Goal: Transaction & Acquisition: Obtain resource

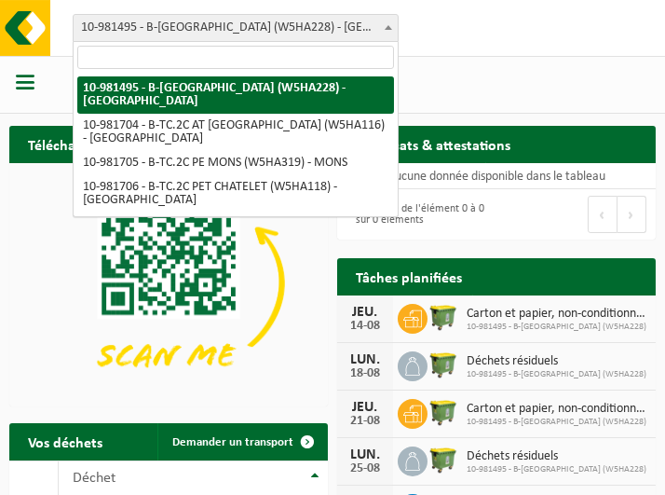
click at [385, 25] on b at bounding box center [388, 27] width 7 height 5
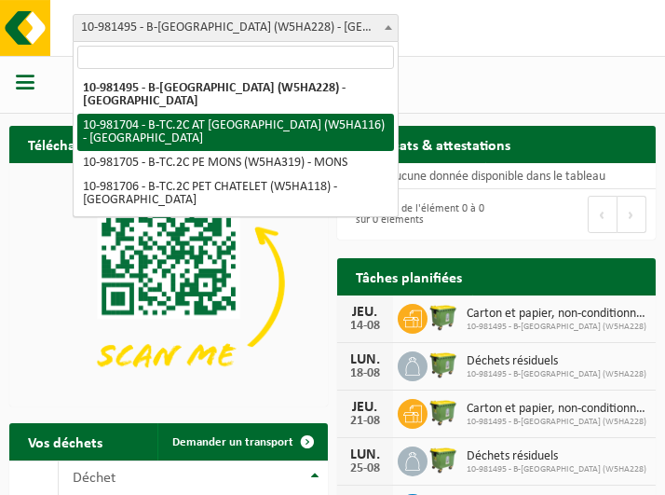
select select "162140"
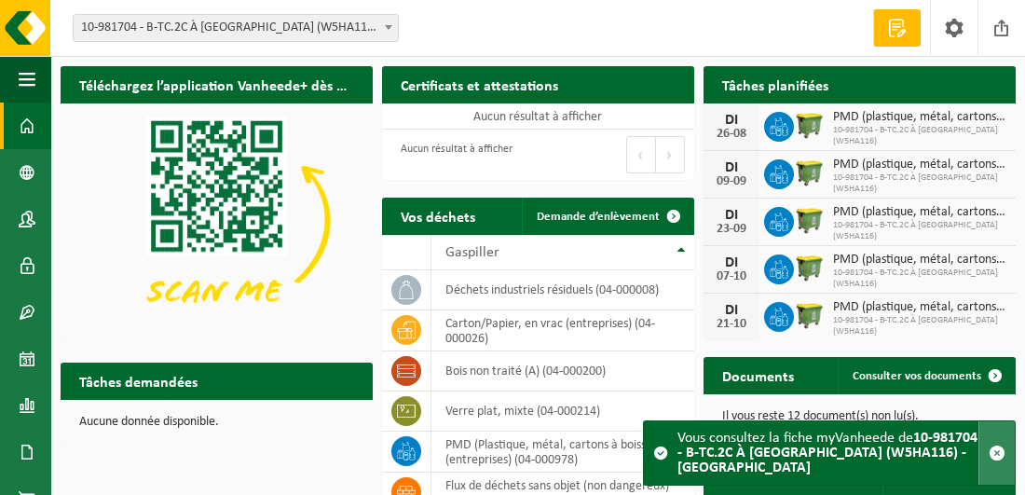
click at [664, 454] on span "button" at bounding box center [996, 452] width 17 height 17
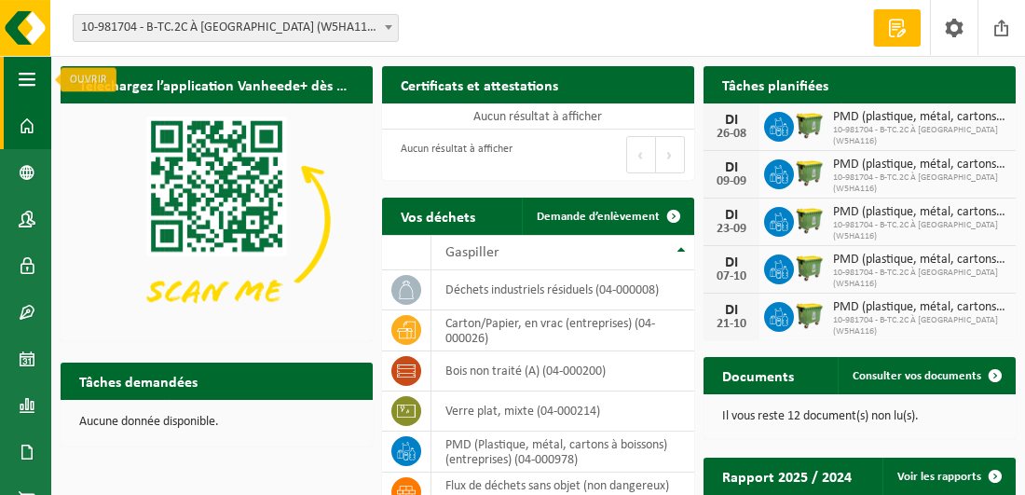
click at [21, 79] on span "button" at bounding box center [27, 79] width 17 height 47
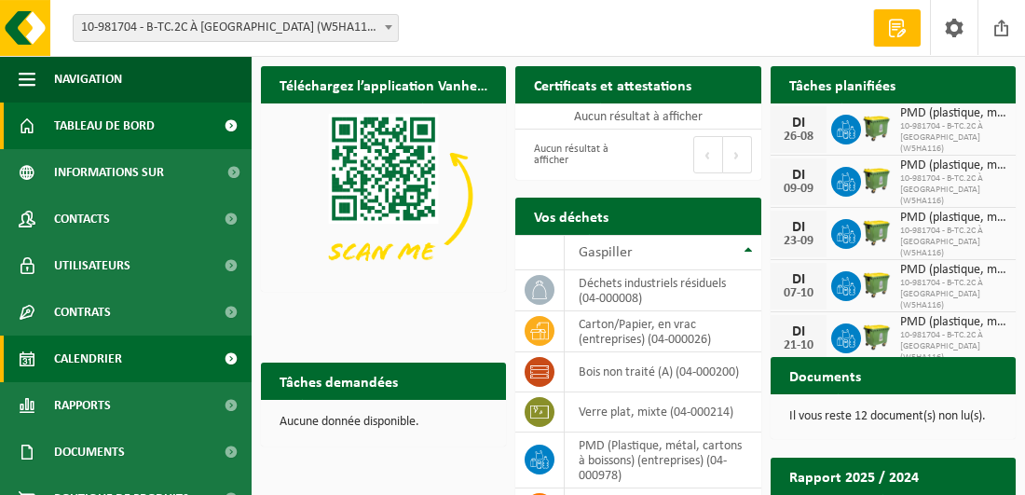
click at [110, 355] on span "Calendrier" at bounding box center [88, 358] width 68 height 47
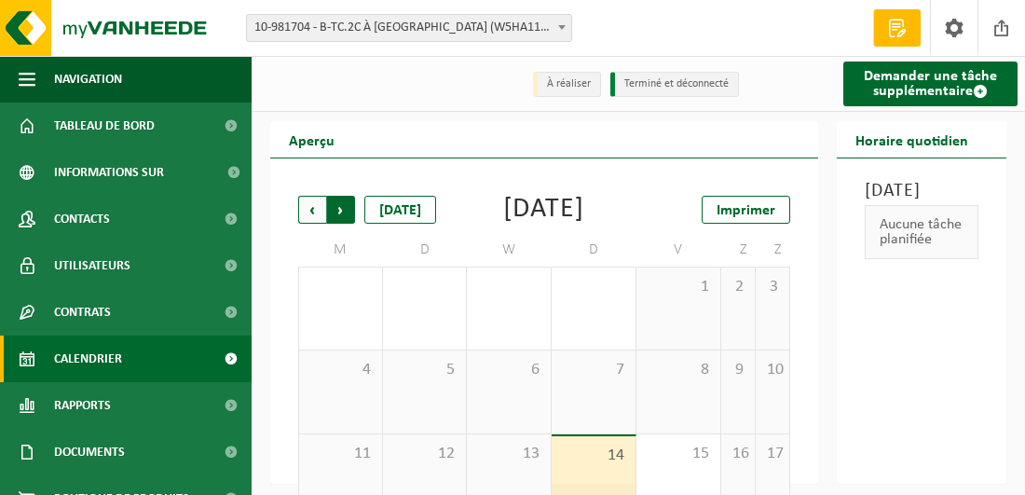
click at [309, 211] on span "Précédent" at bounding box center [312, 210] width 28 height 28
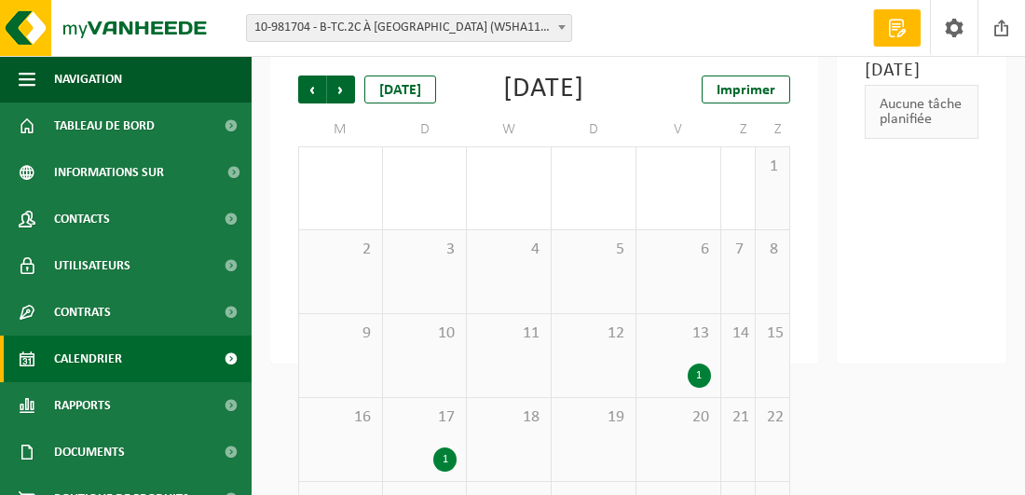
scroll to position [186, 0]
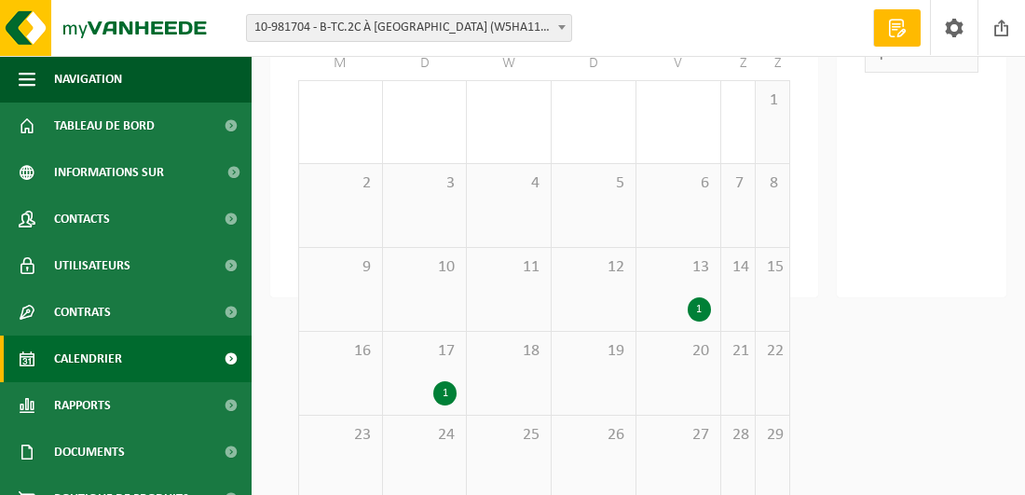
click at [685, 293] on div "13 1" at bounding box center [678, 289] width 84 height 83
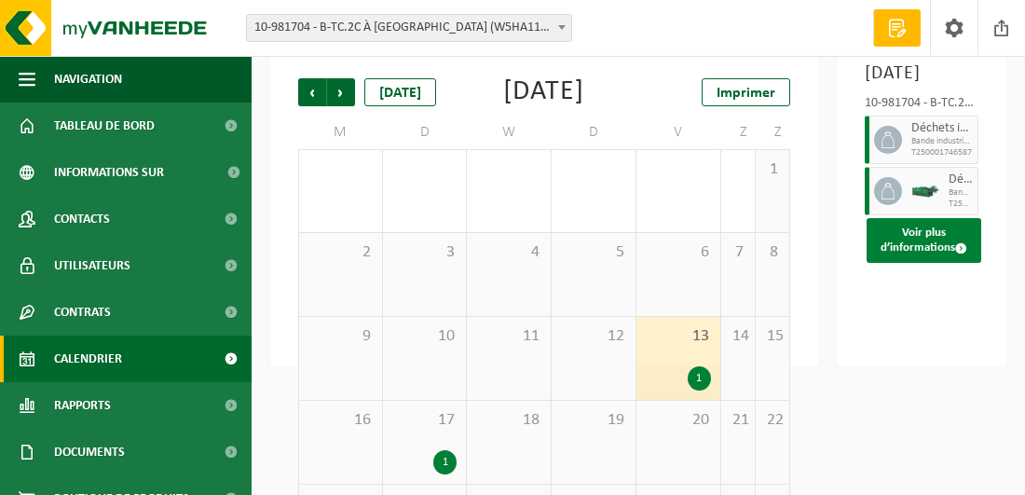
scroll to position [0, 0]
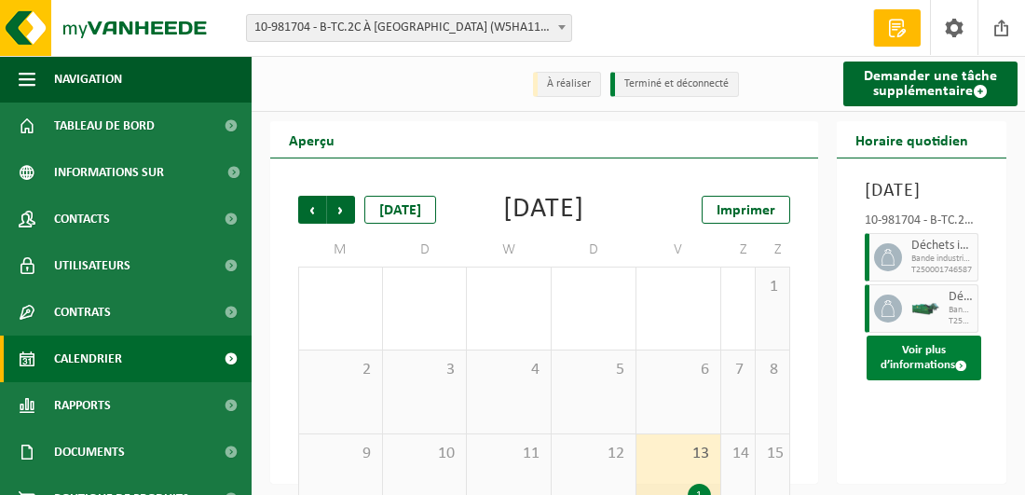
click at [933, 371] on font "Voir plus d’informations" at bounding box center [917, 357] width 75 height 27
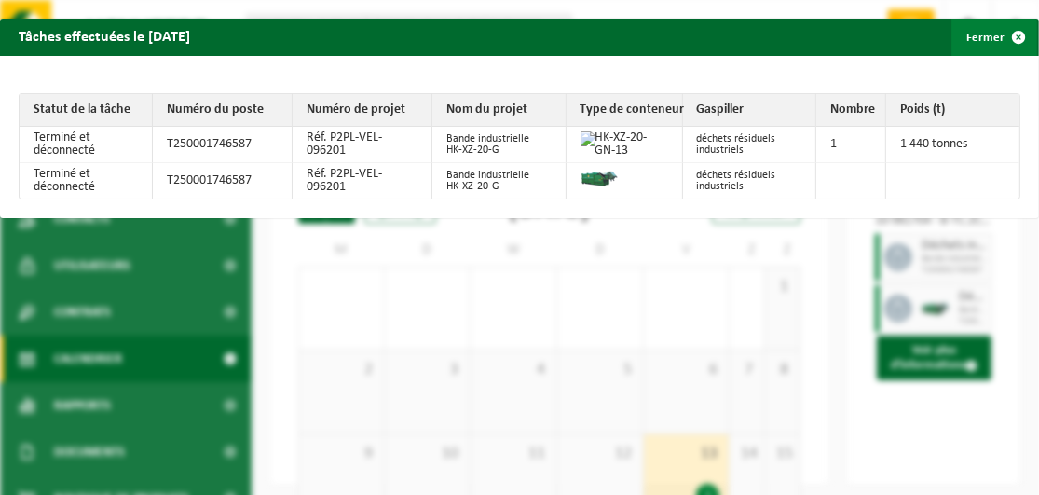
click at [1001, 32] on span "button" at bounding box center [1018, 37] width 37 height 37
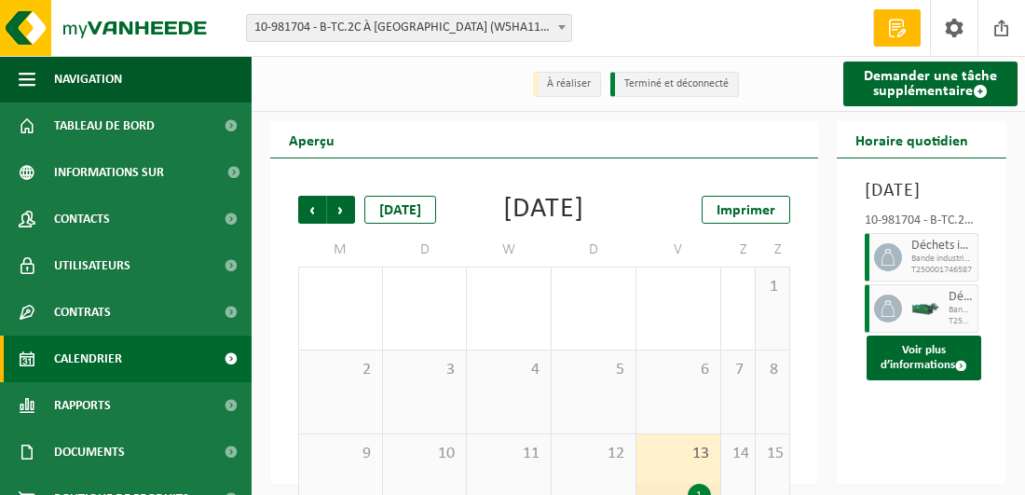
click at [913, 265] on span "Bande industrielle HK-XZ-20-G" at bounding box center [942, 258] width 62 height 11
click at [912, 316] on img at bounding box center [925, 309] width 28 height 14
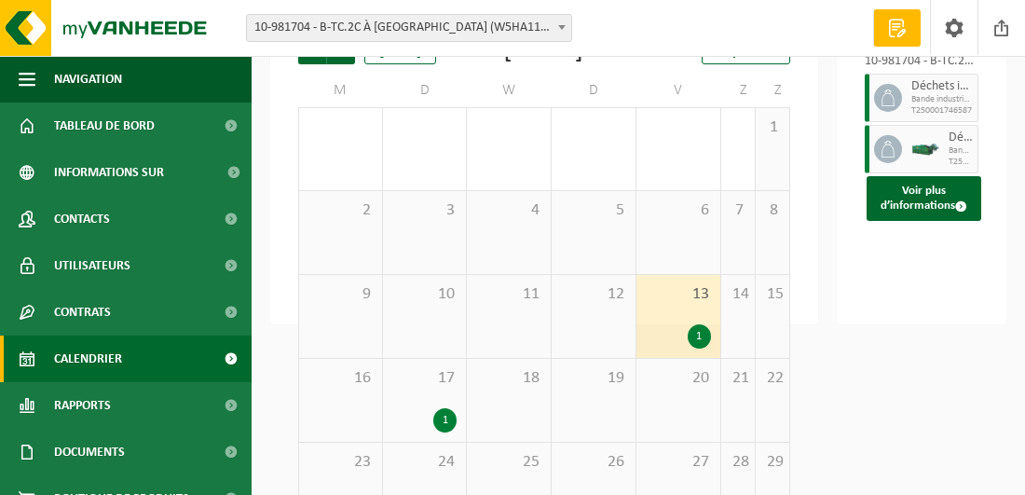
scroll to position [186, 0]
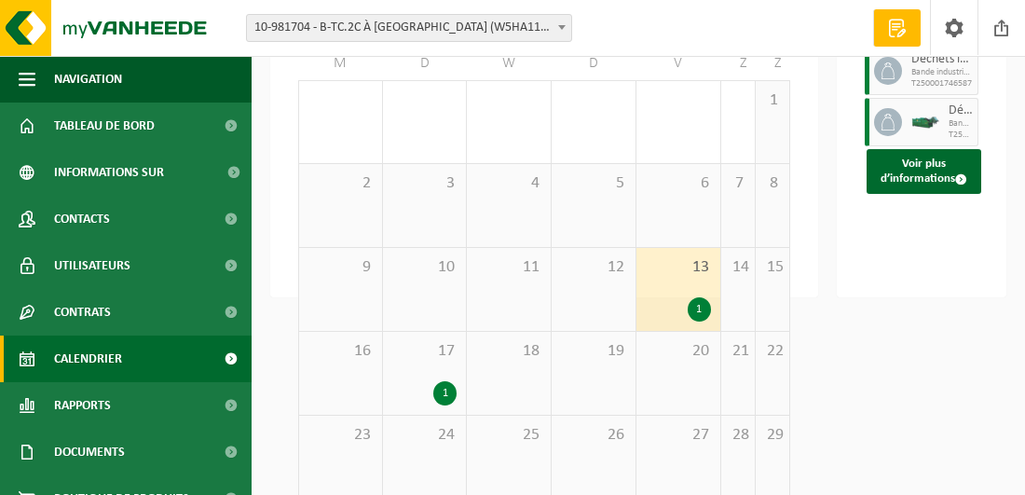
click at [440, 391] on div "1" at bounding box center [444, 393] width 23 height 24
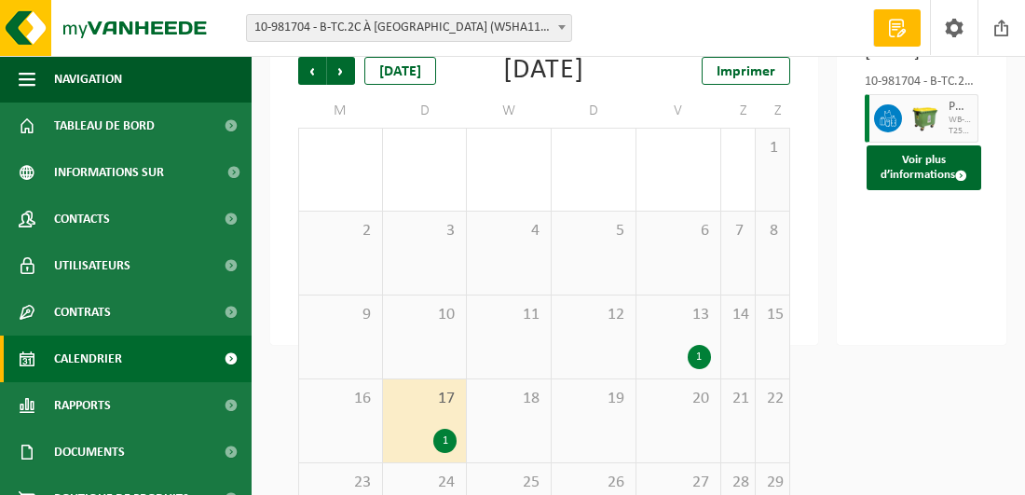
scroll to position [0, 0]
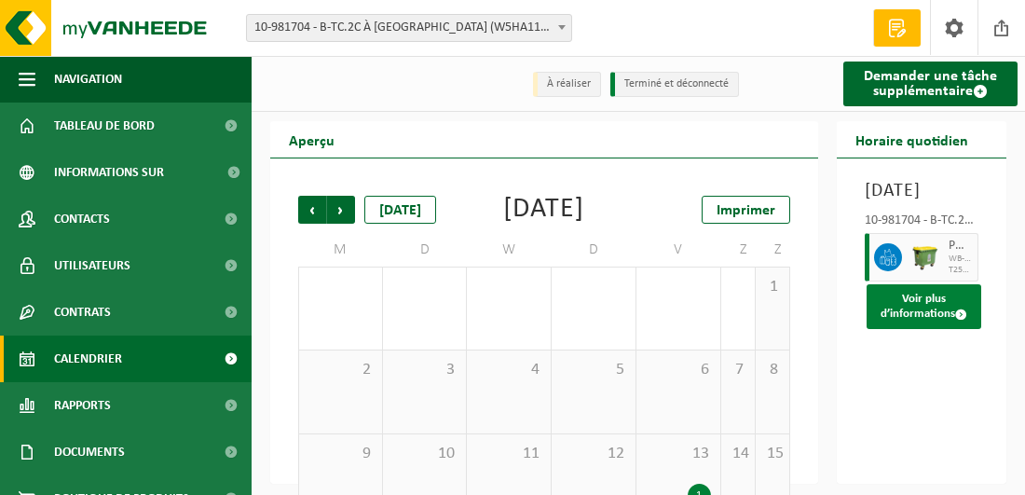
click at [907, 320] on font "Voir plus d’informations" at bounding box center [917, 306] width 75 height 27
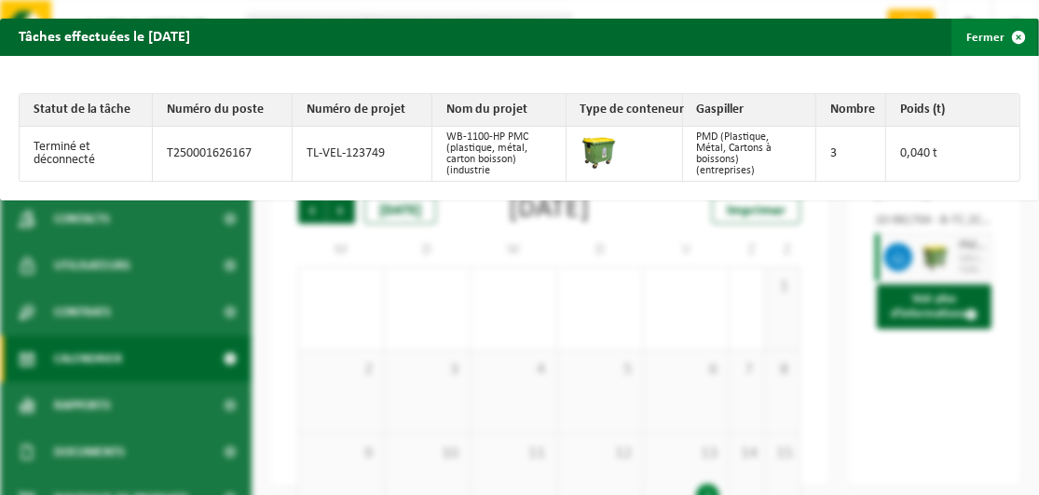
click at [1003, 31] on span "button" at bounding box center [1018, 37] width 37 height 37
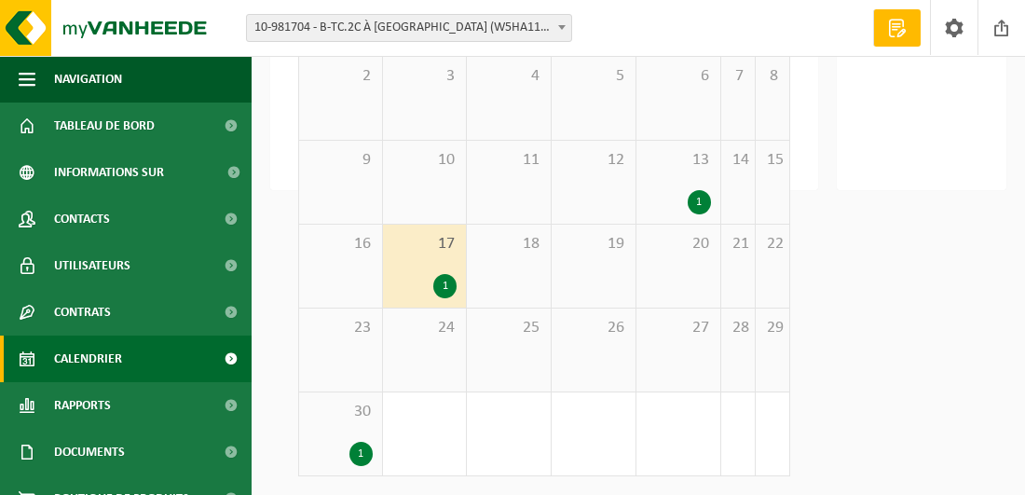
scroll to position [293, 0]
click at [357, 418] on span "30" at bounding box center [340, 412] width 64 height 20
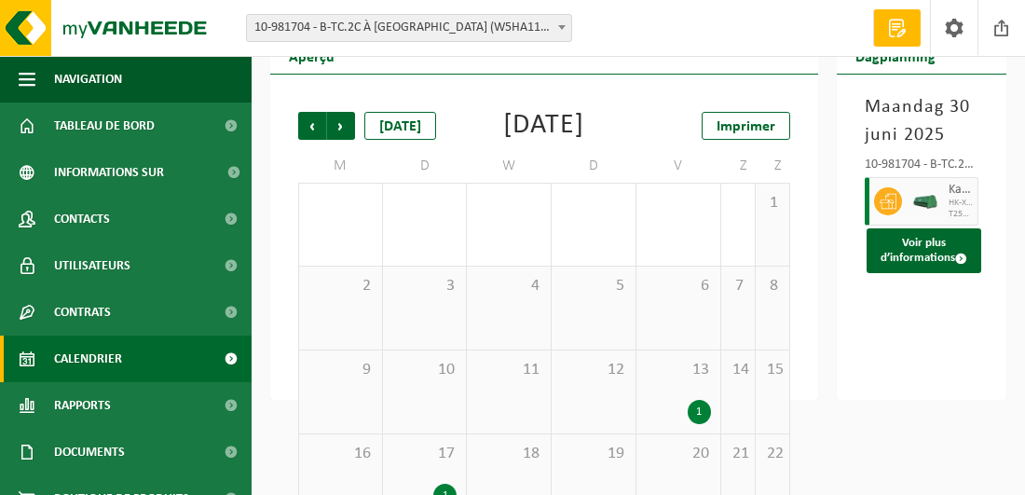
scroll to position [0, 0]
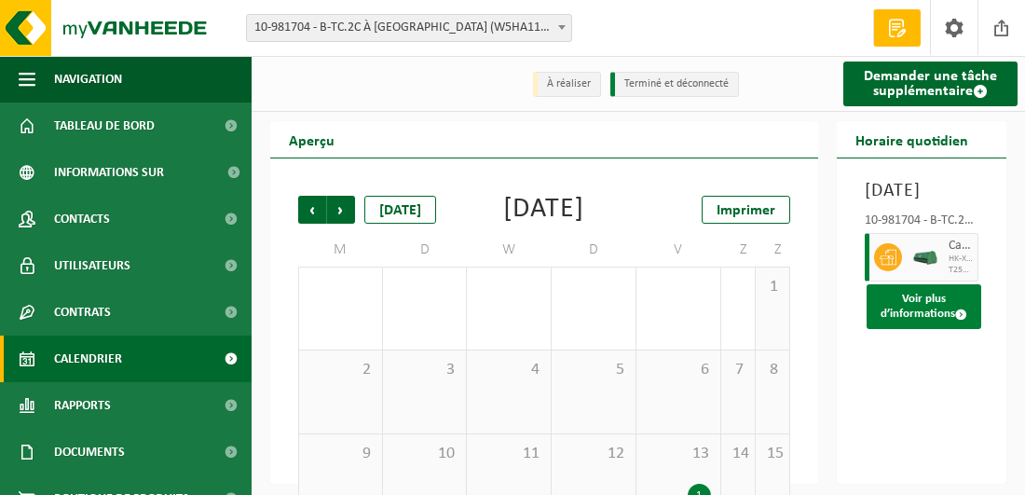
click at [920, 320] on font "Voir plus d’informations" at bounding box center [917, 306] width 75 height 27
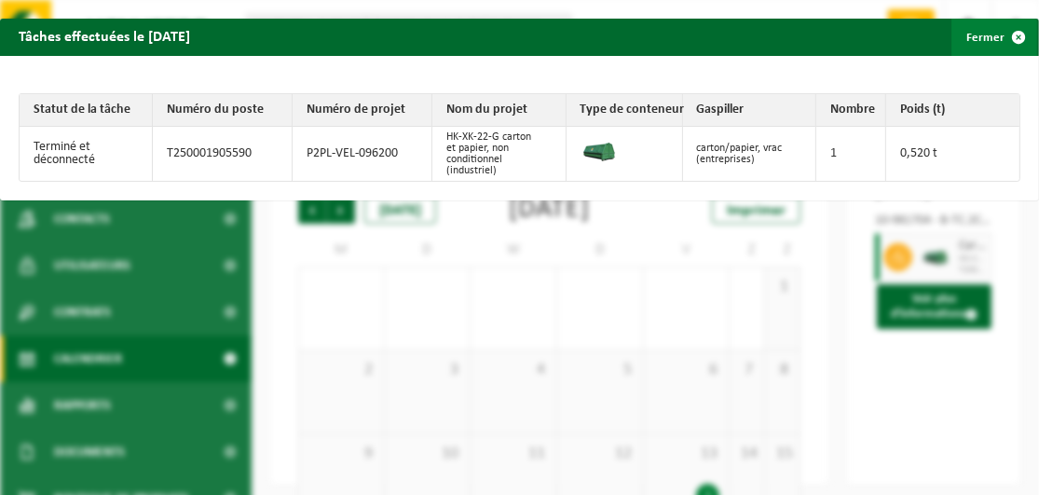
click at [1002, 37] on span "button" at bounding box center [1018, 37] width 37 height 37
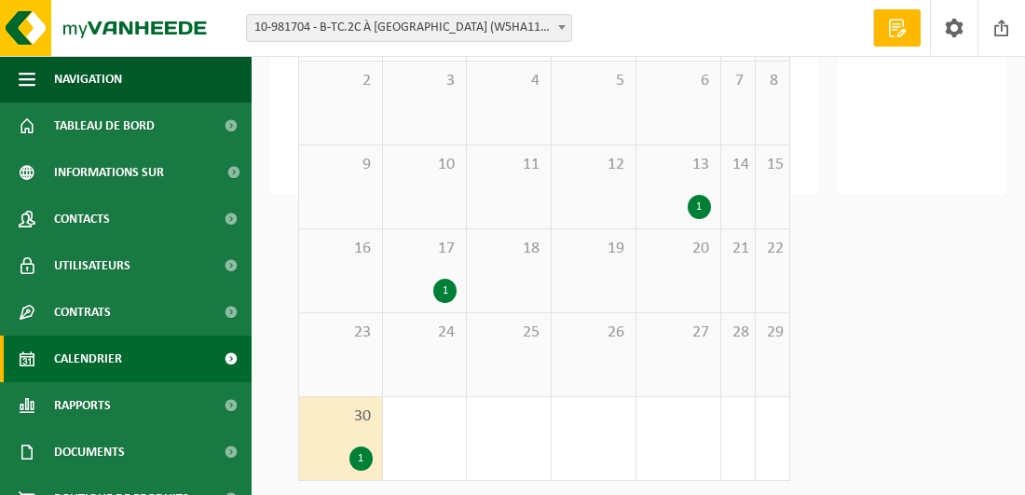
scroll to position [293, 0]
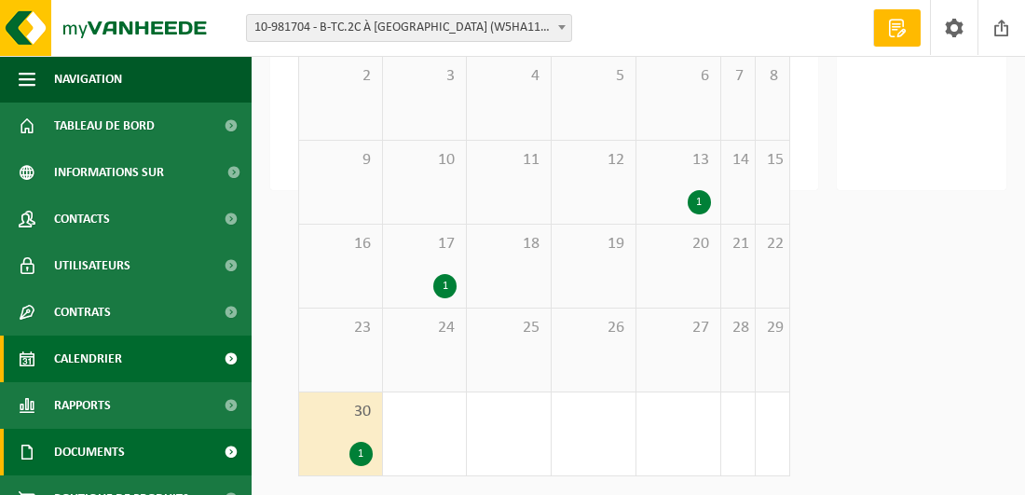
click at [111, 450] on span "Documents" at bounding box center [89, 452] width 71 height 47
click at [104, 449] on span "Documents" at bounding box center [89, 452] width 71 height 47
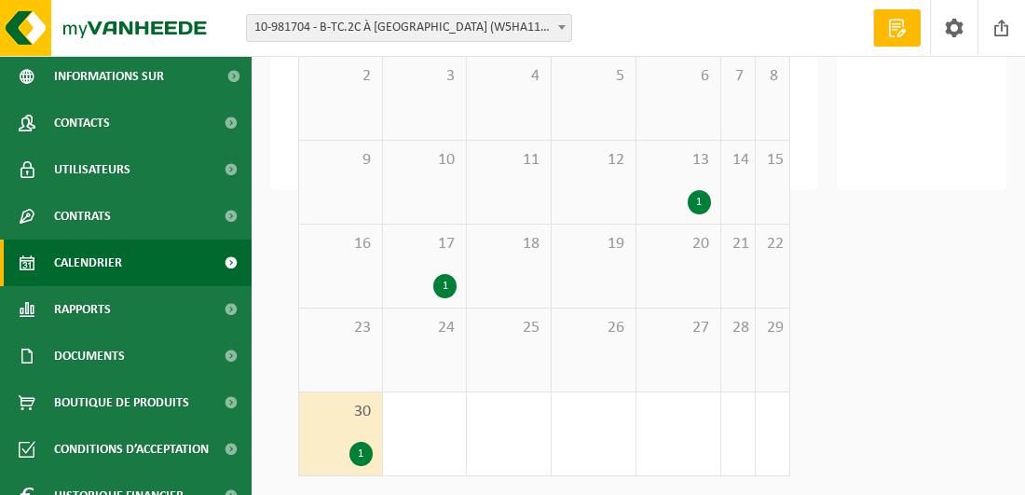
scroll to position [116, 0]
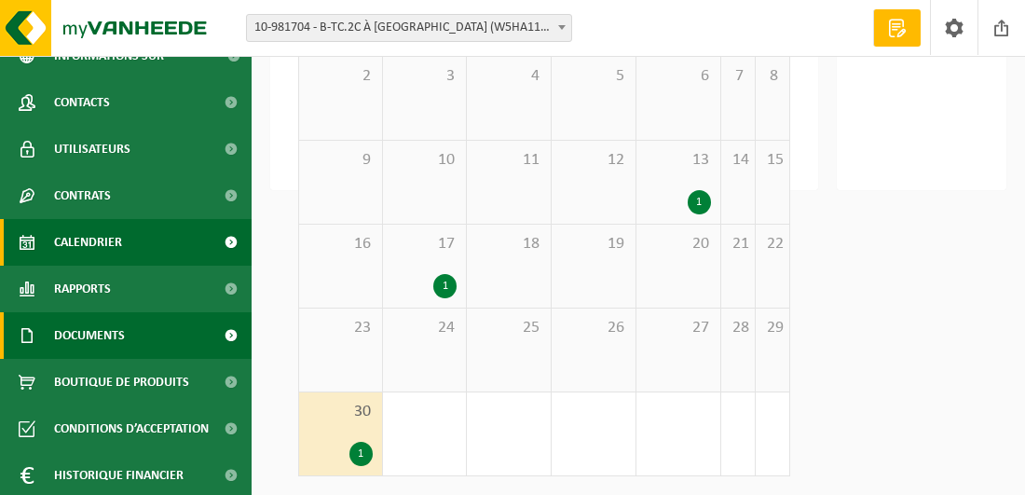
click at [215, 332] on span at bounding box center [231, 335] width 42 height 47
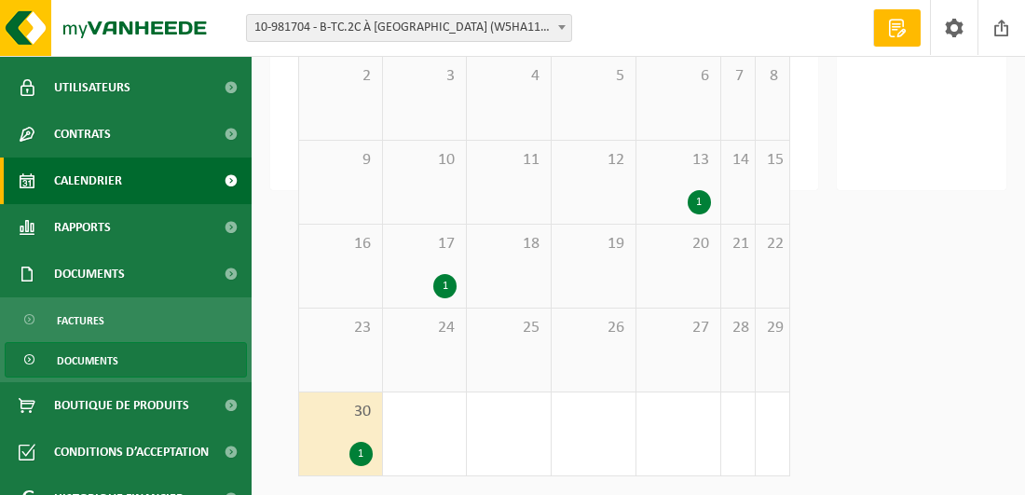
scroll to position [204, 0]
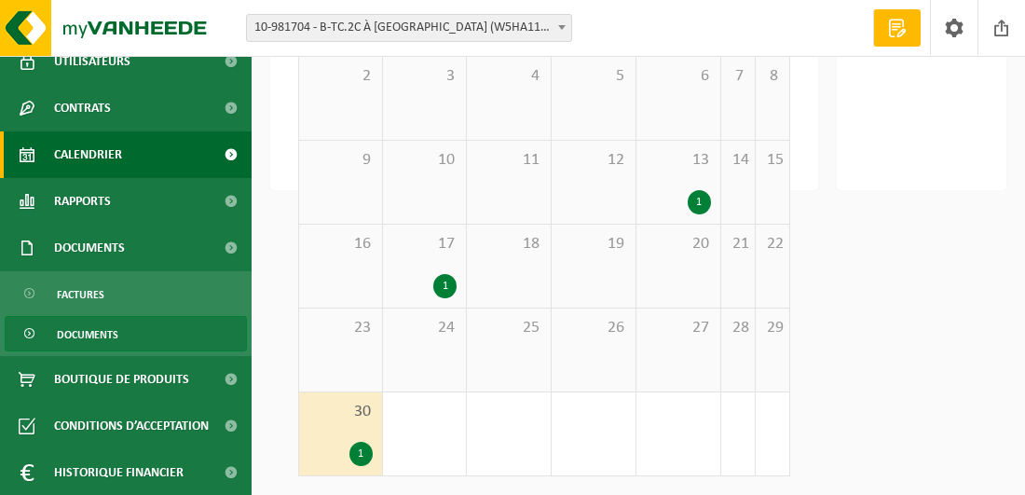
click at [108, 328] on span "Documents" at bounding box center [87, 334] width 61 height 35
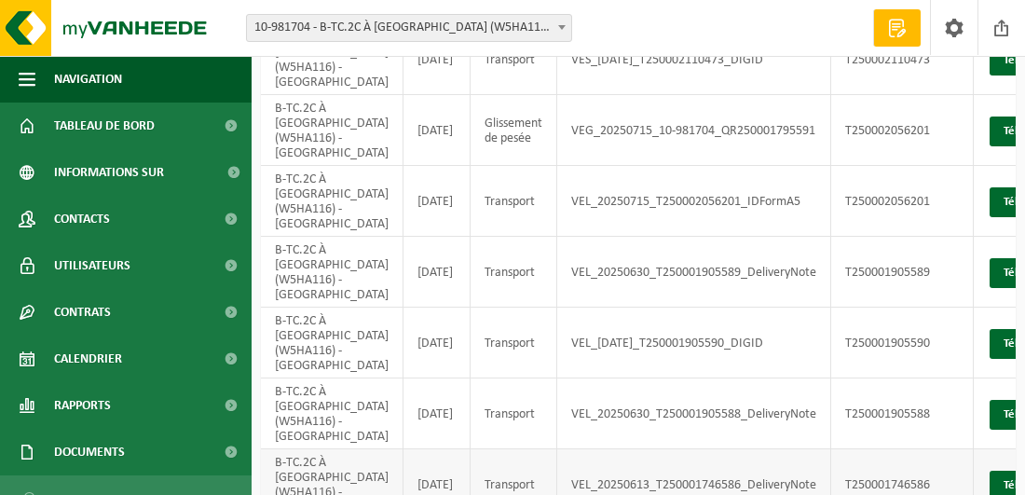
scroll to position [57, 0]
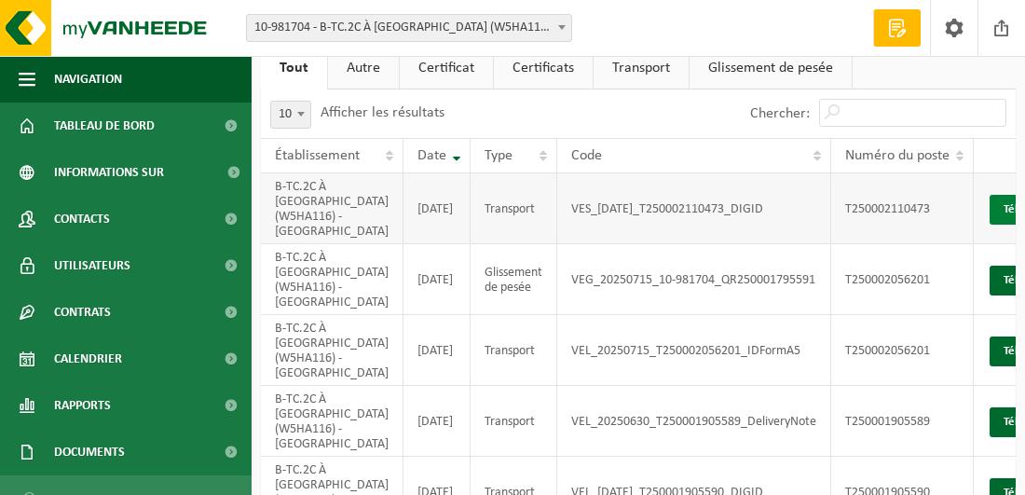
click at [995, 216] on link "Télécharger" at bounding box center [1038, 210] width 99 height 30
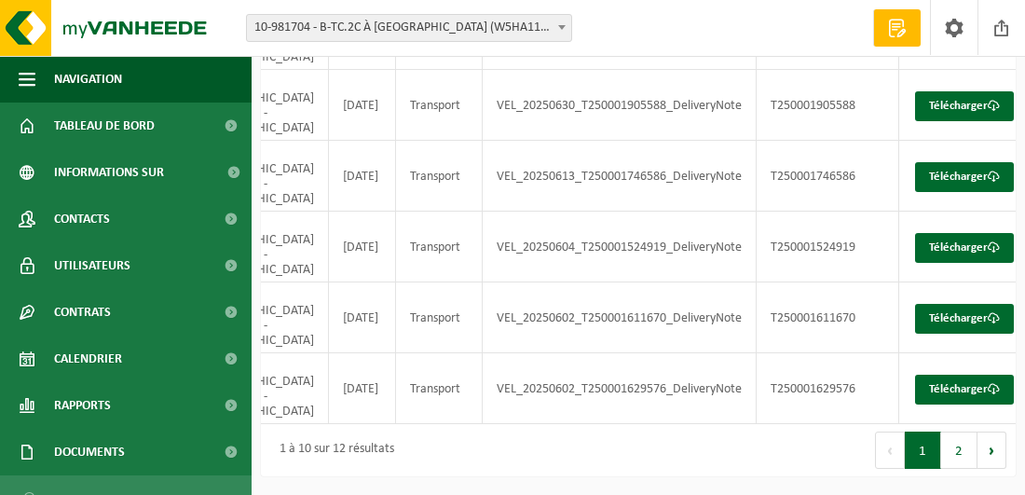
scroll to position [0, 95]
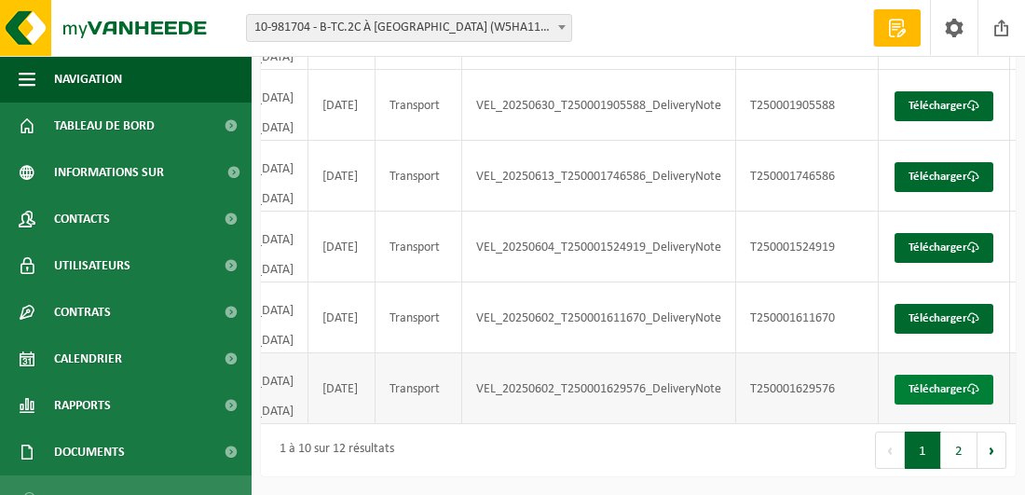
click at [928, 381] on link "Télécharger" at bounding box center [943, 390] width 99 height 30
click at [923, 307] on link "Télécharger" at bounding box center [943, 319] width 99 height 30
click at [904, 100] on link "Télécharger" at bounding box center [943, 106] width 99 height 30
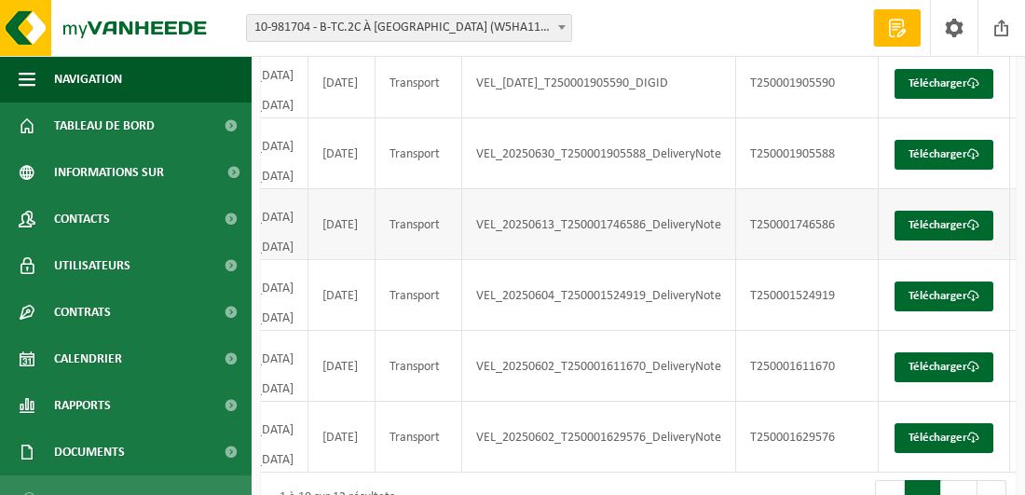
scroll to position [429, 0]
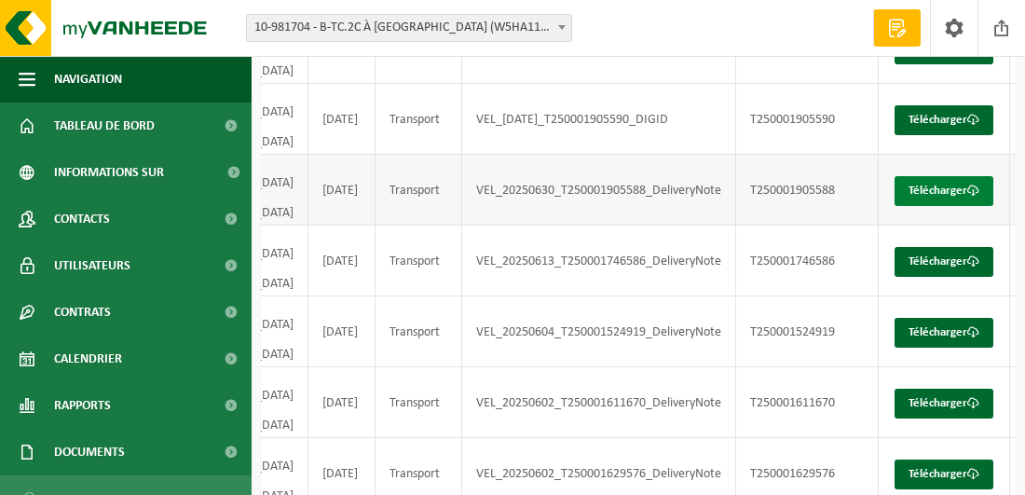
click at [899, 190] on link "Télécharger" at bounding box center [943, 191] width 99 height 30
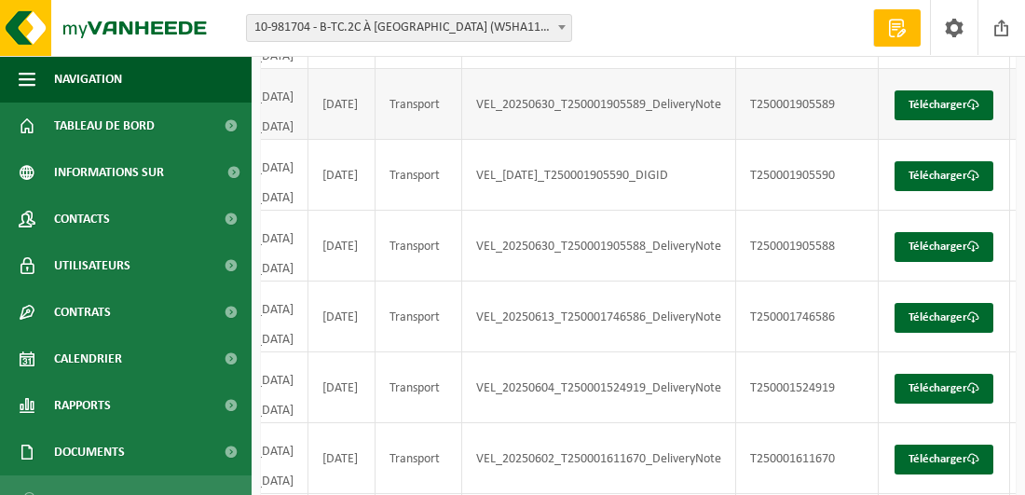
scroll to position [336, 0]
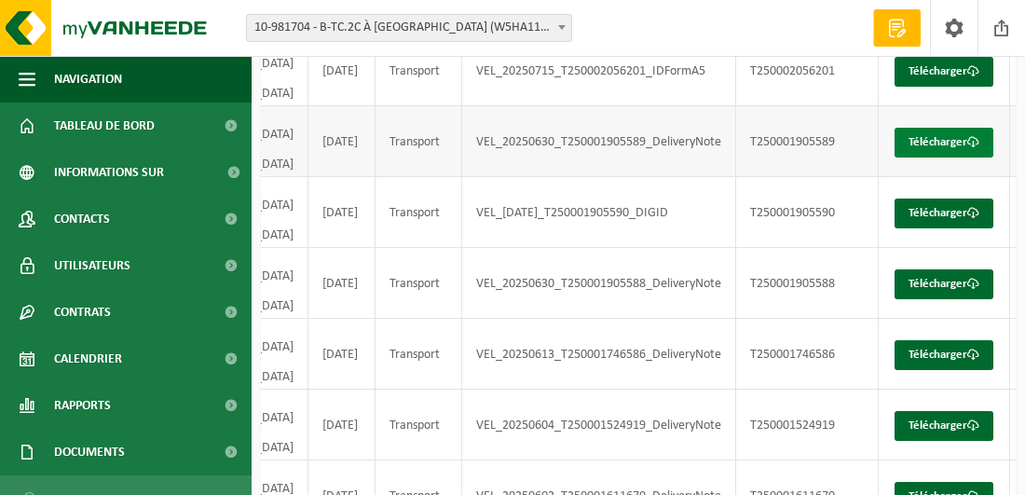
click at [920, 136] on font "Télécharger" at bounding box center [937, 142] width 59 height 12
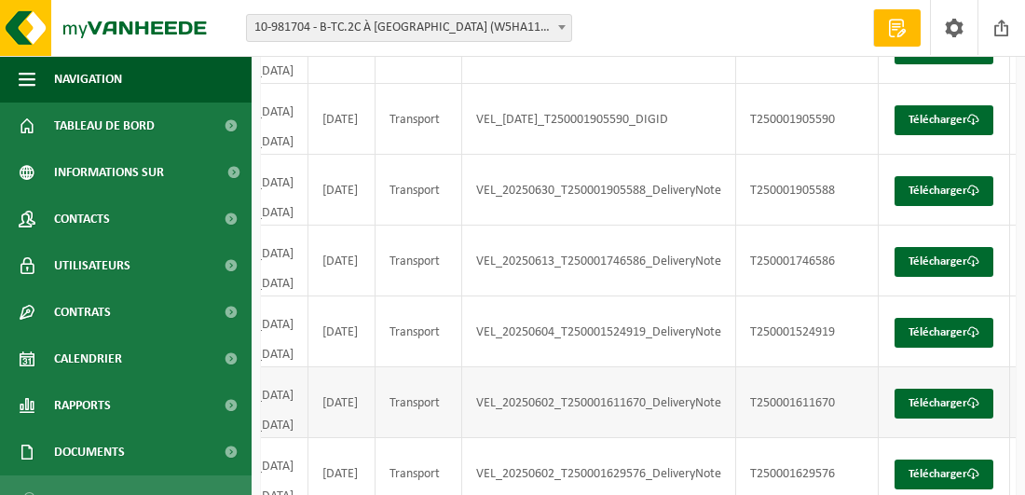
scroll to position [523, 0]
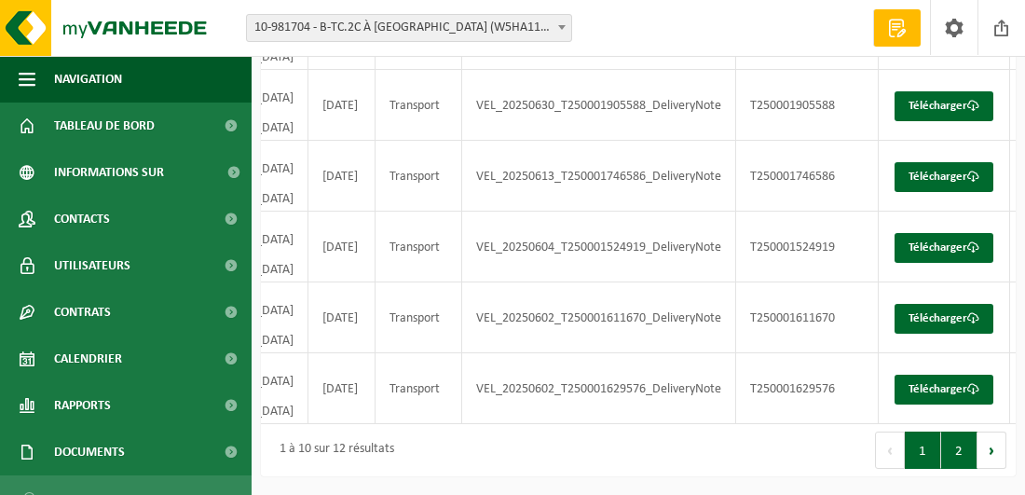
click at [964, 456] on button "2" at bounding box center [959, 449] width 36 height 37
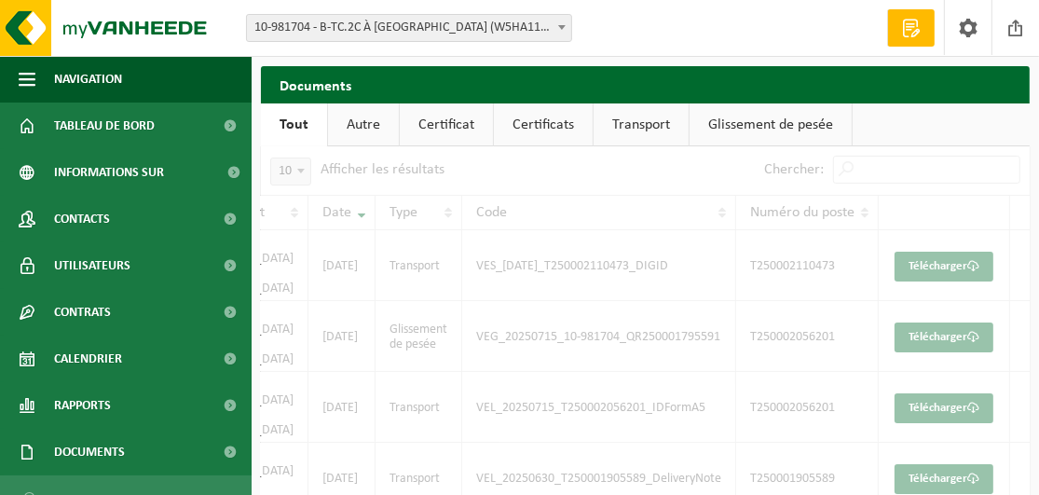
scroll to position [0, 66]
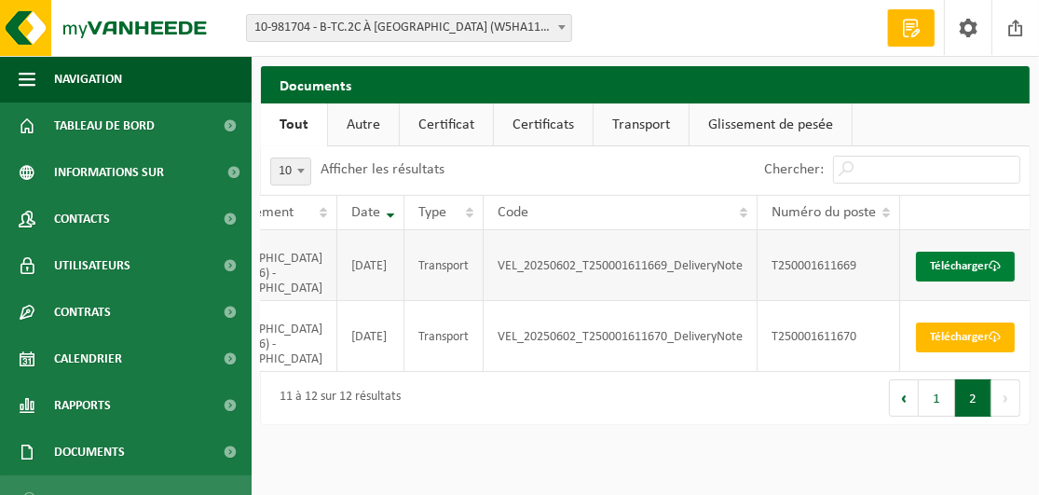
click at [932, 269] on link "Télécharger" at bounding box center [965, 267] width 99 height 30
click at [932, 345] on link "Télécharger" at bounding box center [965, 337] width 99 height 30
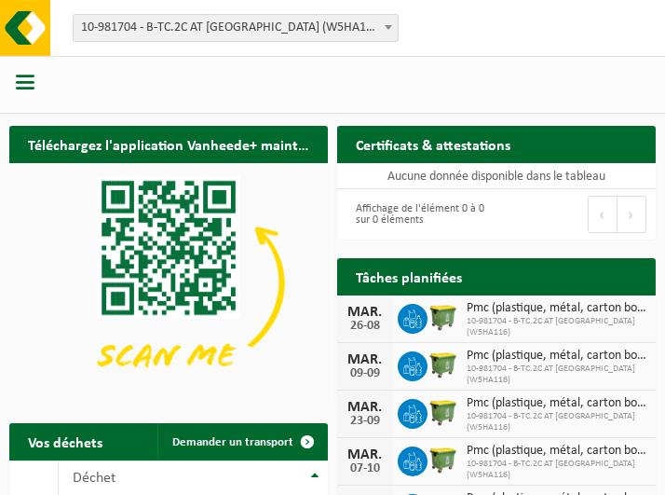
click at [23, 81] on span "button" at bounding box center [25, 82] width 19 height 19
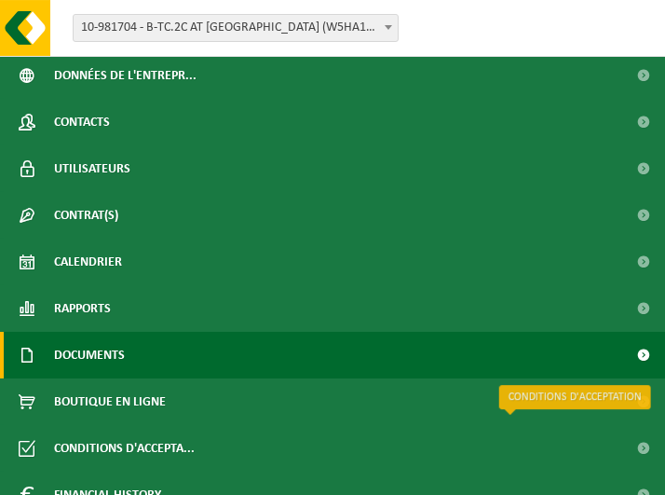
scroll to position [73, 0]
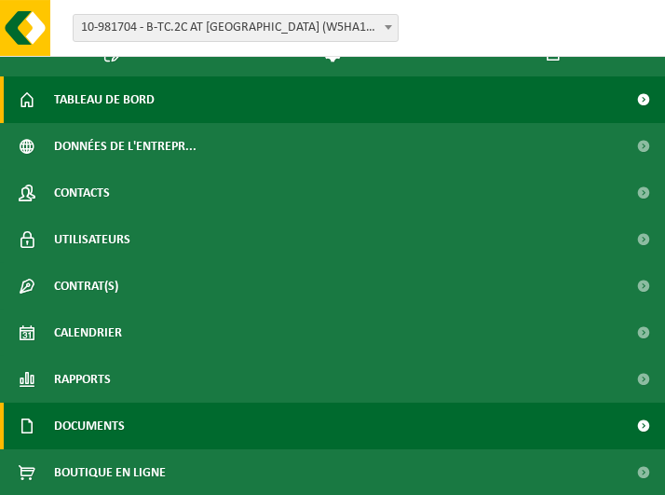
click at [629, 426] on span at bounding box center [644, 425] width 42 height 47
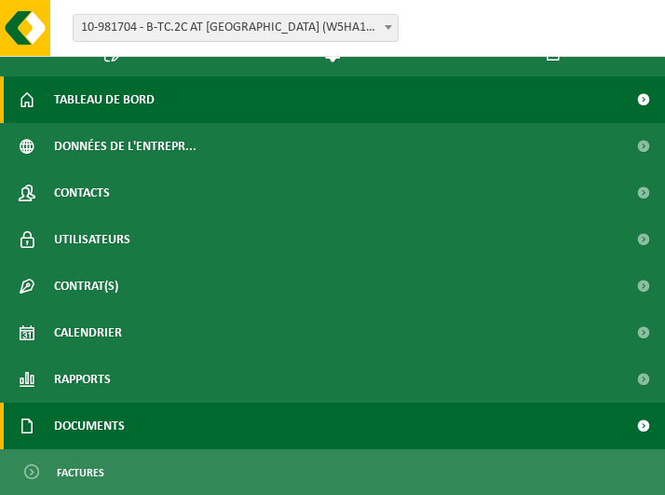
click at [629, 424] on span at bounding box center [644, 425] width 42 height 47
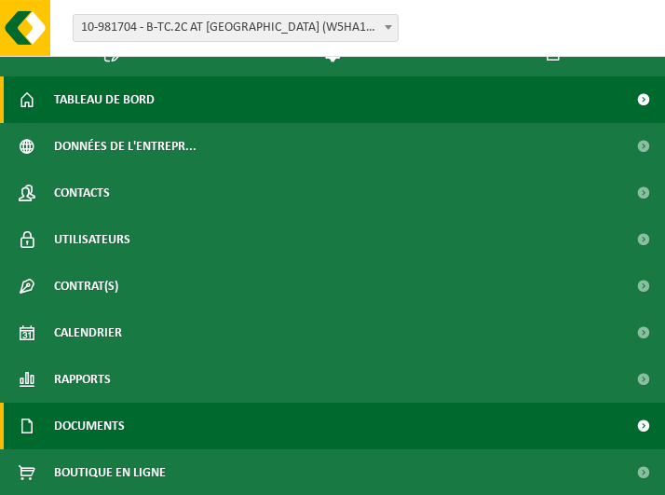
scroll to position [166, 0]
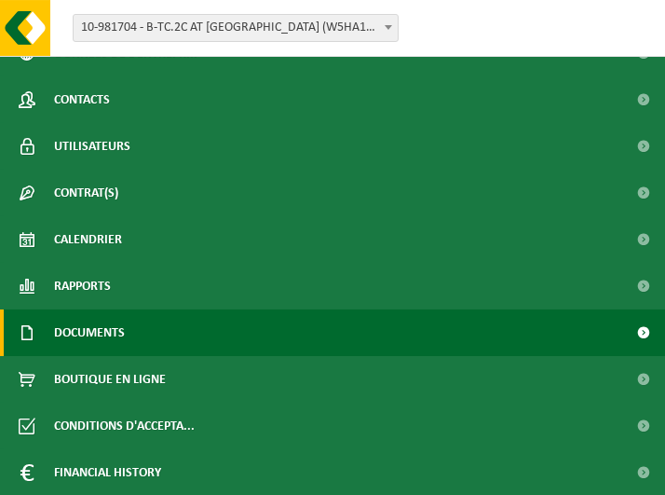
click at [627, 331] on span at bounding box center [644, 332] width 42 height 47
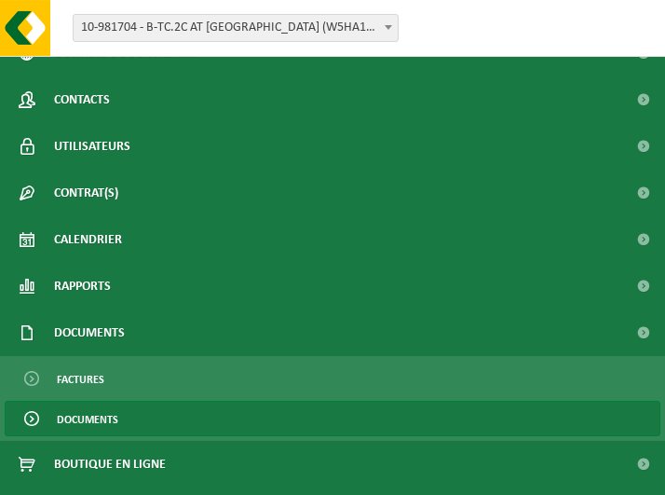
click at [139, 423] on link "Documents" at bounding box center [333, 418] width 656 height 35
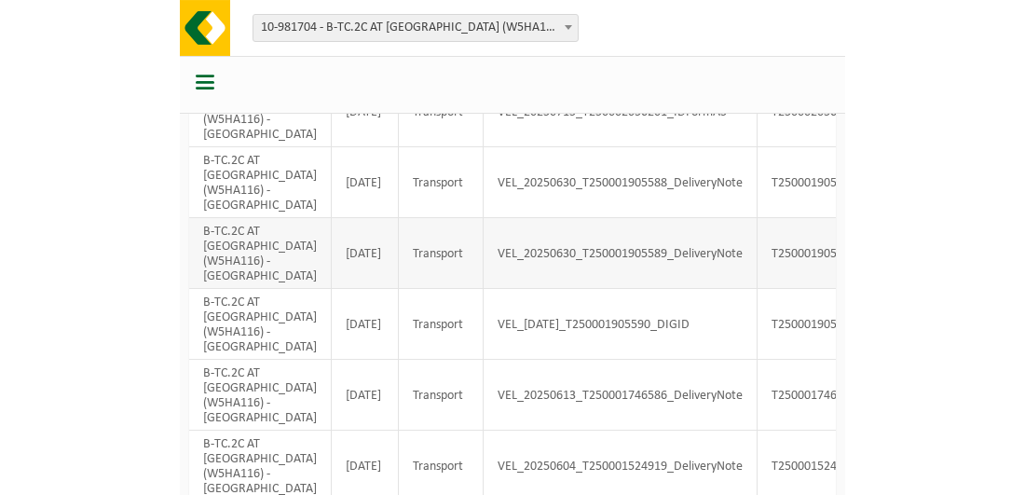
scroll to position [373, 0]
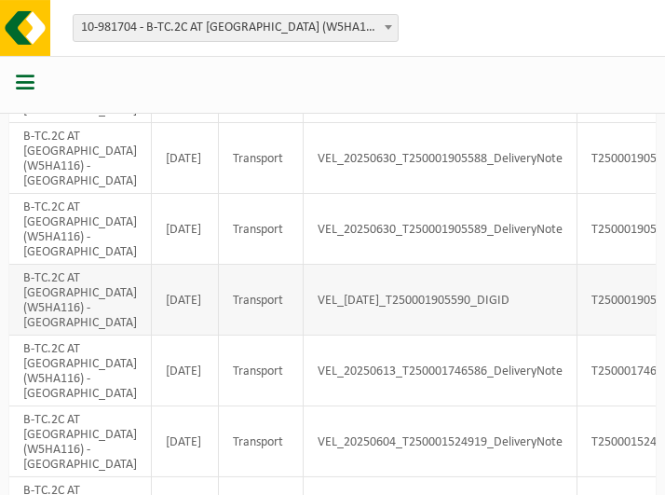
click at [599, 335] on td "T250001905590" at bounding box center [649, 300] width 143 height 71
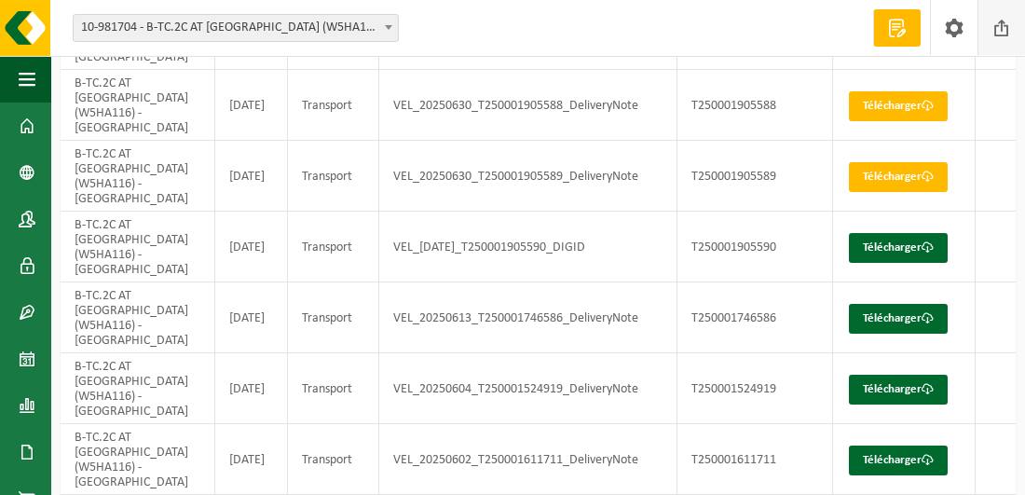
scroll to position [359, 0]
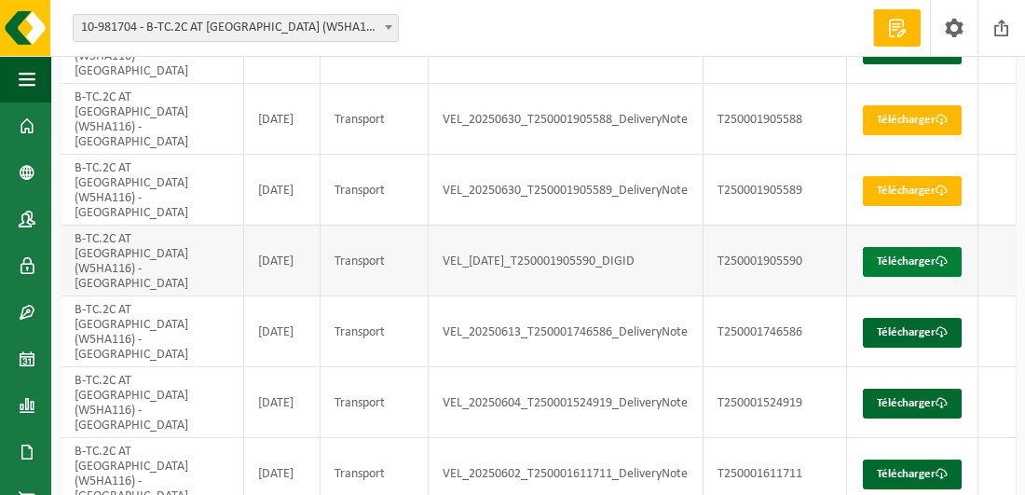
click at [678, 247] on link "Télécharger" at bounding box center [912, 262] width 99 height 30
click at [678, 176] on link "Télécharger" at bounding box center [912, 191] width 99 height 30
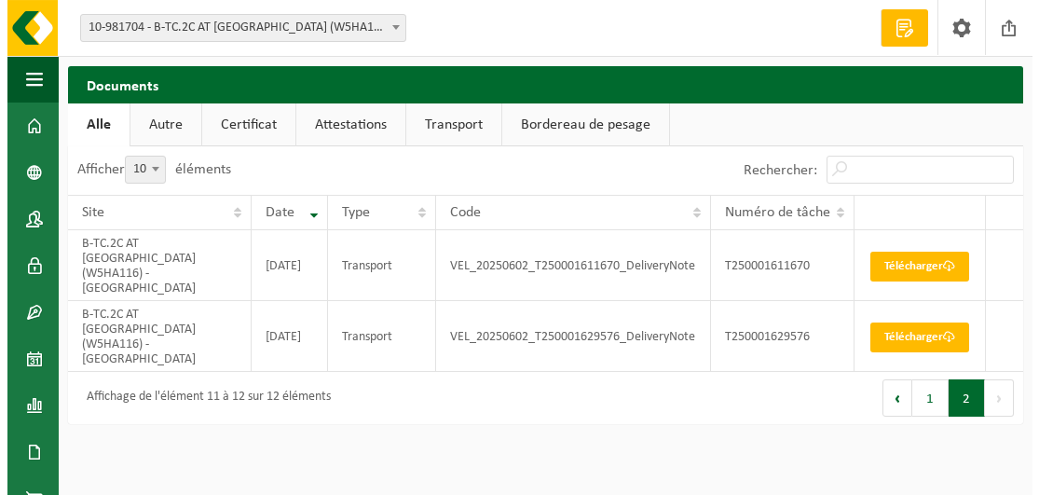
scroll to position [0, 0]
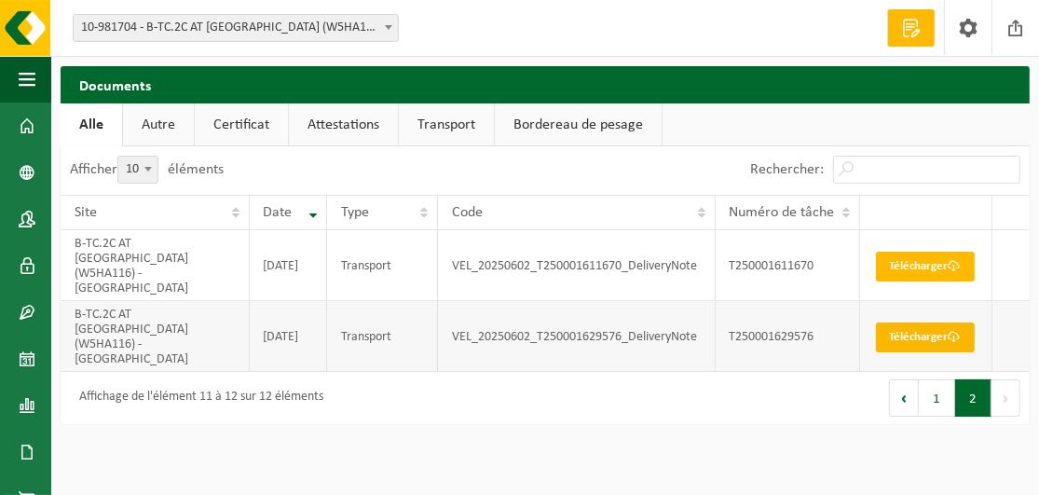
click at [678, 322] on link "Télécharger" at bounding box center [925, 337] width 99 height 30
click at [678, 379] on button "1" at bounding box center [937, 397] width 36 height 37
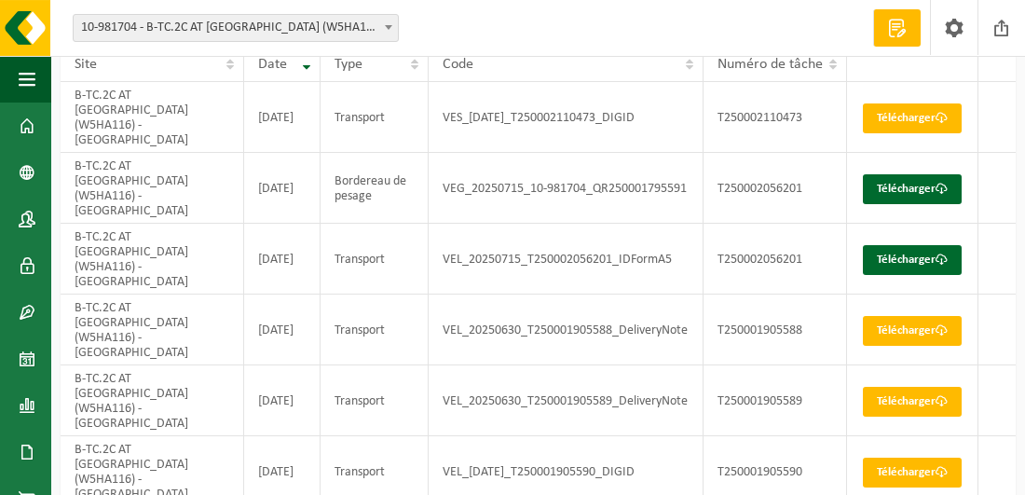
scroll to position [359, 0]
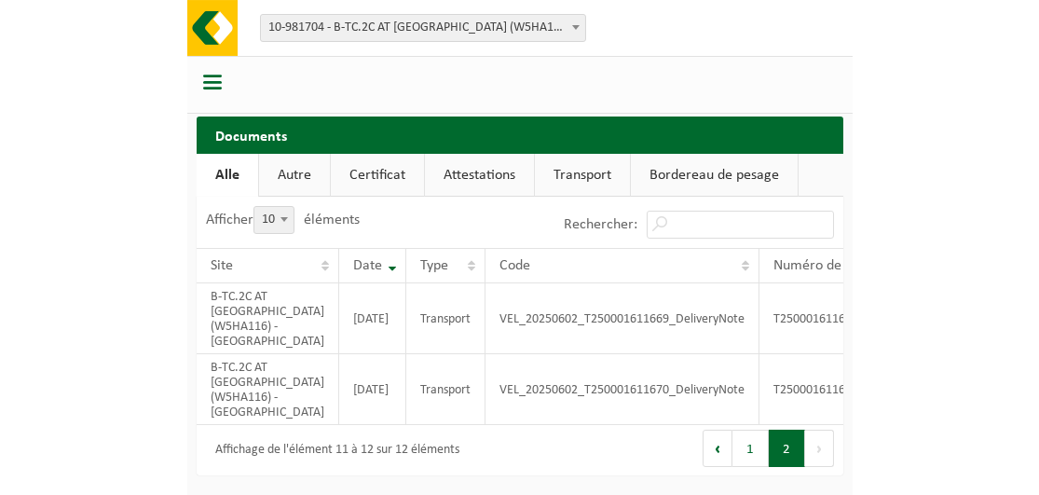
scroll to position [0, 0]
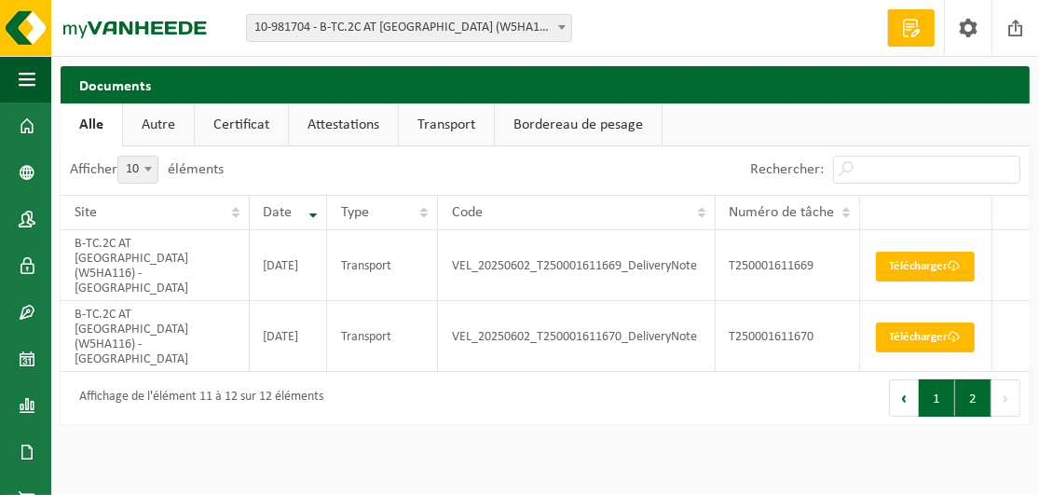
click at [678, 379] on button "1" at bounding box center [937, 397] width 36 height 37
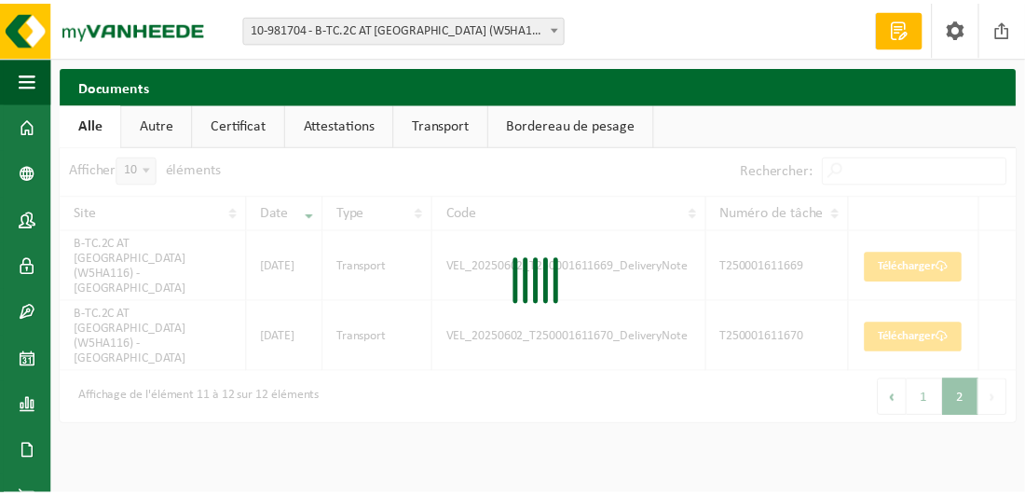
scroll to position [359, 0]
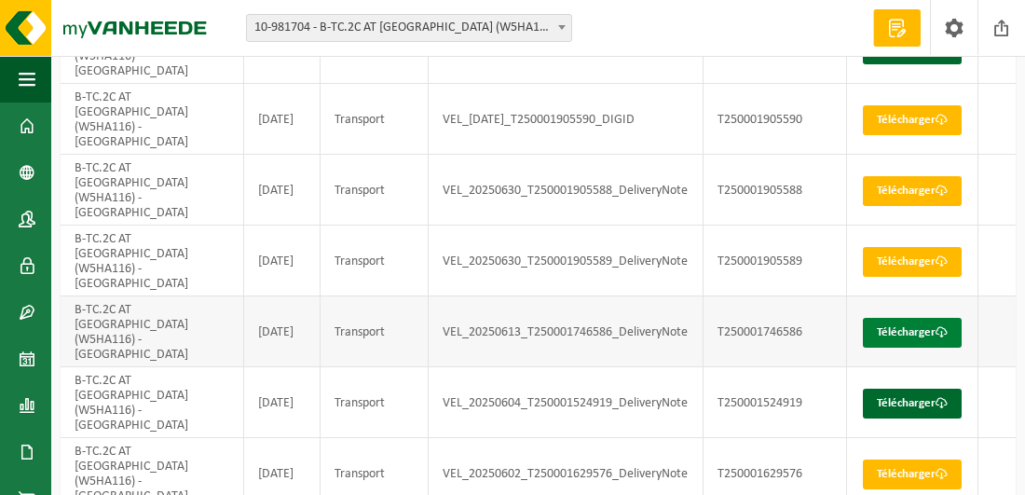
click at [678, 318] on link "Télécharger" at bounding box center [912, 333] width 99 height 30
click at [678, 388] on link "Télécharger" at bounding box center [912, 403] width 99 height 30
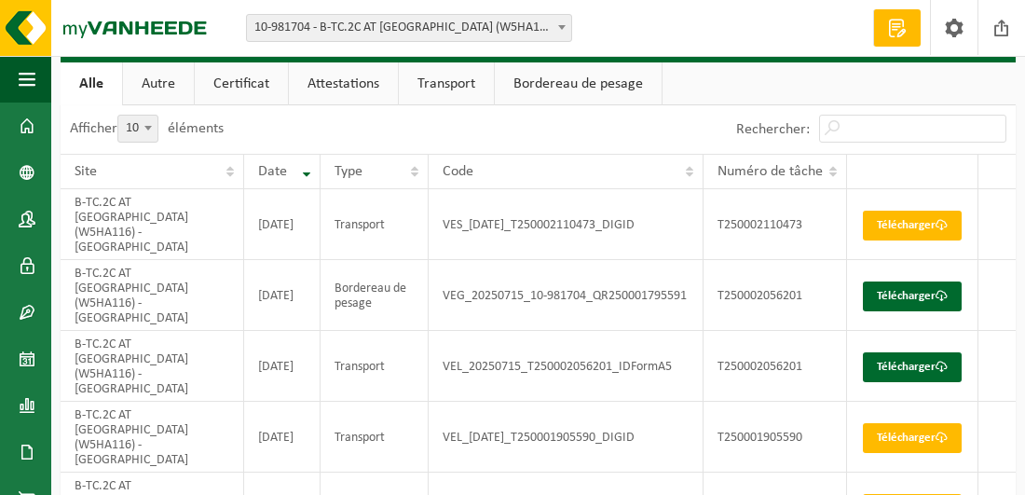
scroll to position [0, 0]
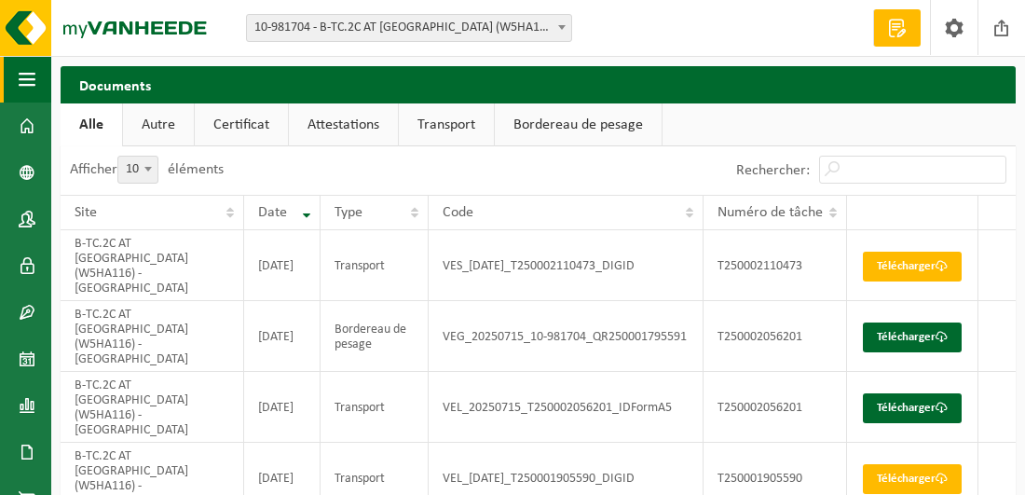
click at [26, 76] on span "button" at bounding box center [27, 79] width 17 height 47
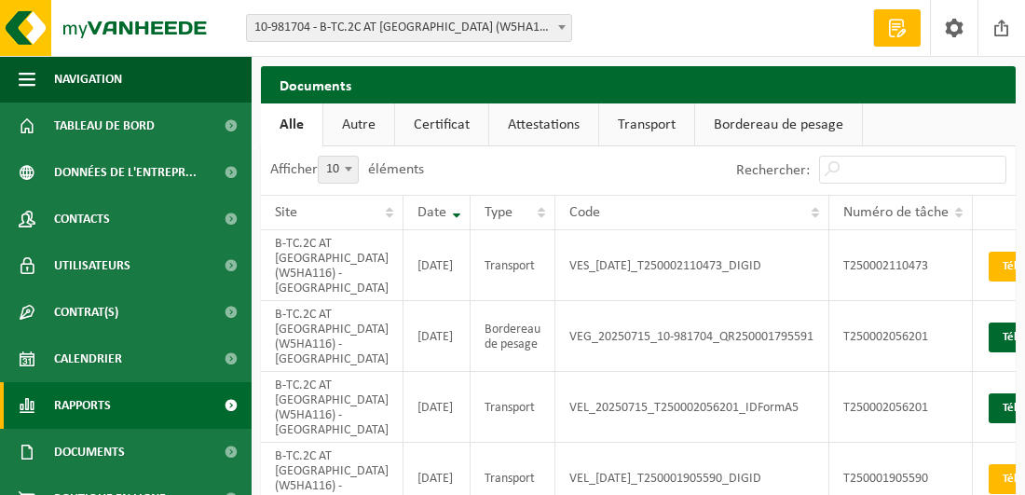
click at [109, 402] on span "Rapports" at bounding box center [82, 405] width 57 height 47
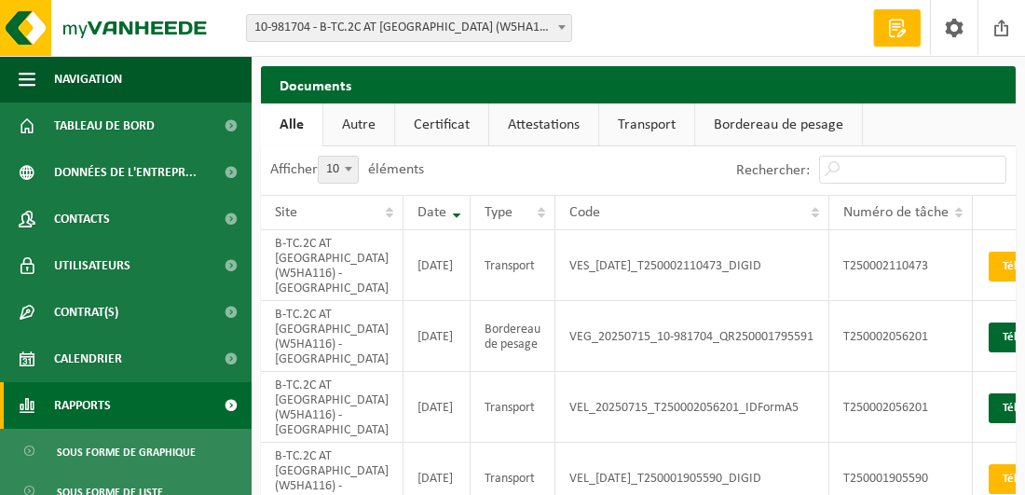
click at [152, 401] on link "Rapports" at bounding box center [126, 405] width 252 height 47
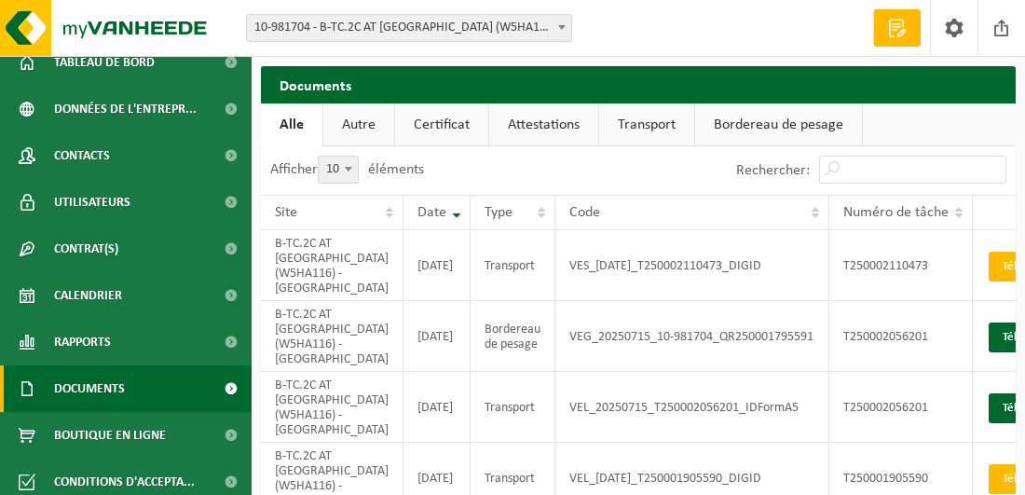
scroll to position [119, 0]
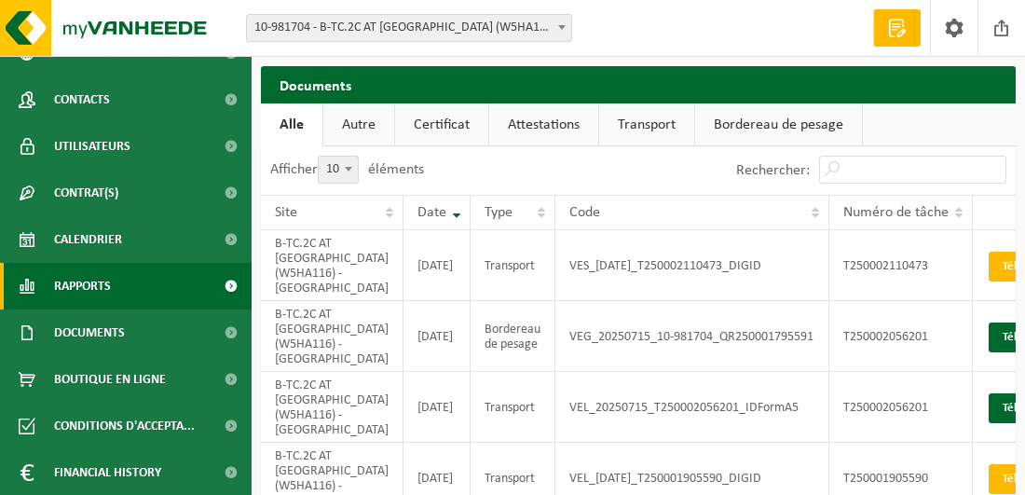
click at [215, 287] on span at bounding box center [231, 286] width 42 height 47
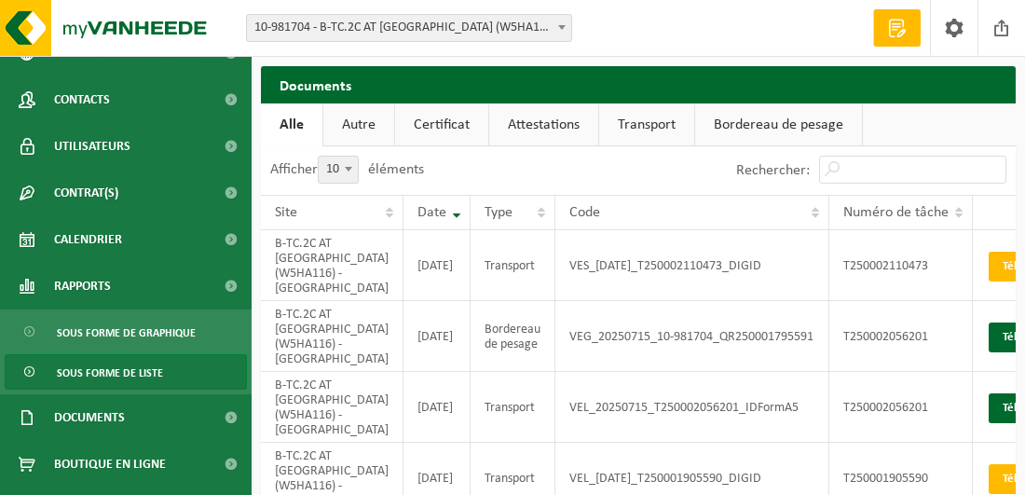
click at [158, 372] on span "Sous forme de liste" at bounding box center [110, 372] width 106 height 35
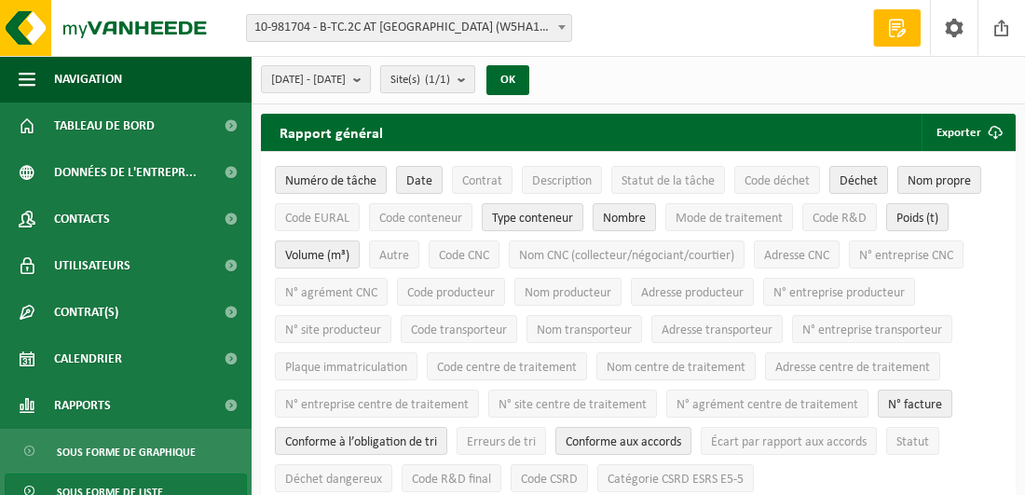
click at [474, 76] on b "submit" at bounding box center [465, 79] width 17 height 26
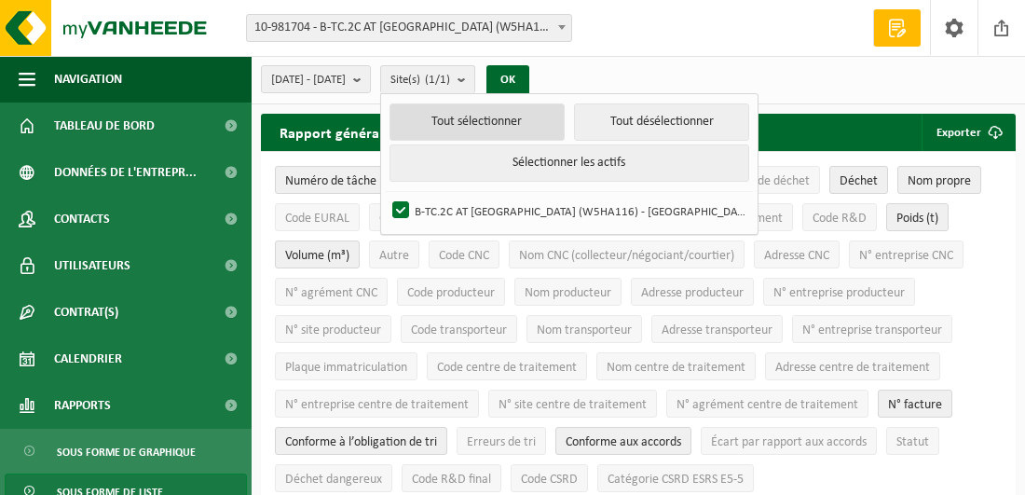
click at [536, 121] on button "Tout sélectionner" at bounding box center [476, 121] width 175 height 37
click at [529, 75] on button "OK" at bounding box center [507, 80] width 43 height 30
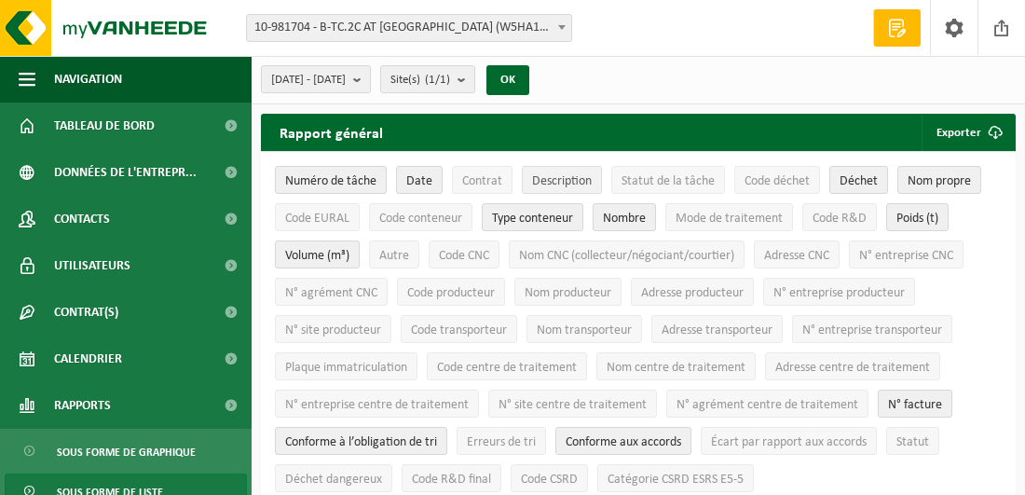
click at [581, 180] on span "Description" at bounding box center [562, 181] width 60 height 14
click at [336, 212] on span "Code EURAL" at bounding box center [317, 218] width 64 height 14
drag, startPoint x: 959, startPoint y: 129, endPoint x: 942, endPoint y: 128, distance: 16.8
click at [944, 128] on button "Exporter" at bounding box center [967, 132] width 92 height 37
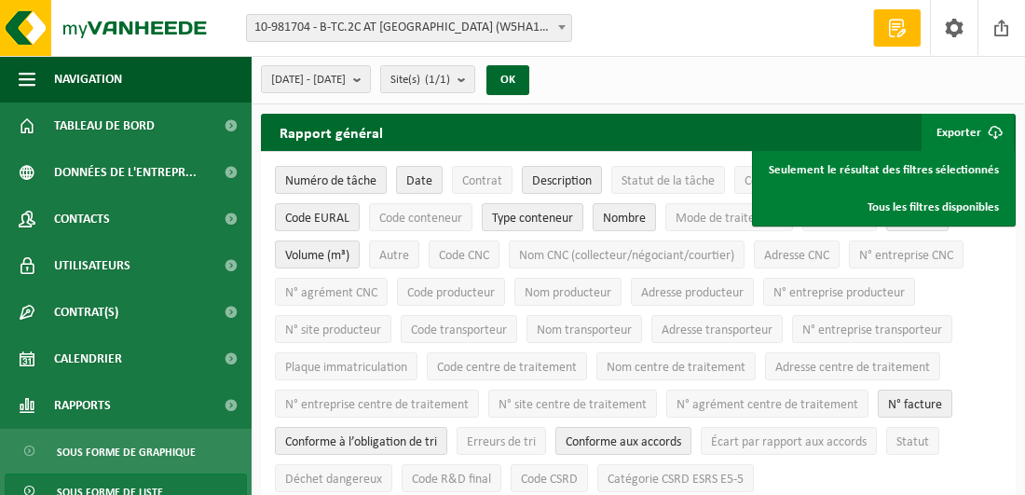
click at [688, 68] on div "2025-03-01 - 2025-08-14 Mois actuel Mois précédent Les 6 derniers mois Année ac…" at bounding box center [638, 80] width 773 height 48
click at [370, 77] on b "submit" at bounding box center [361, 79] width 17 height 26
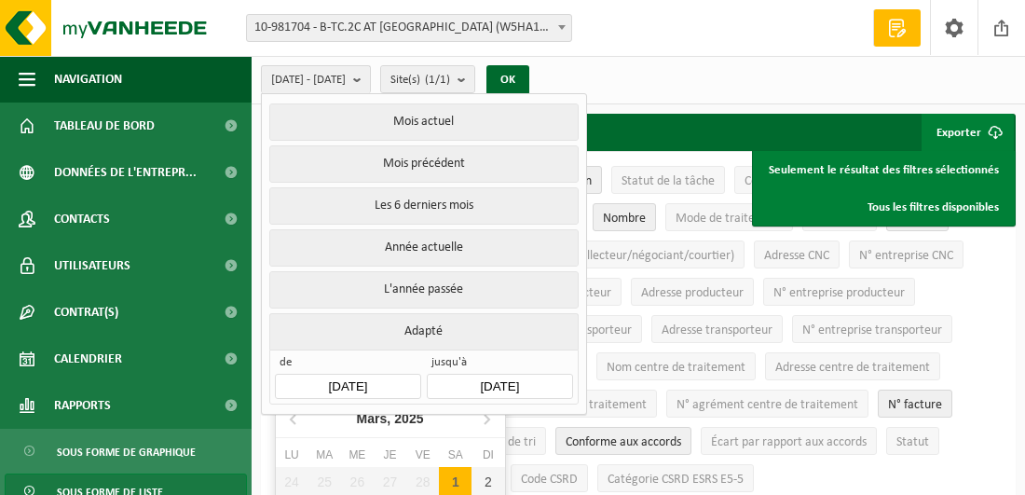
click at [386, 374] on input "2025-03-01" at bounding box center [347, 386] width 145 height 25
click at [484, 418] on icon at bounding box center [486, 418] width 30 height 30
click at [484, 416] on icon at bounding box center [486, 419] width 5 height 9
click at [482, 472] on div "1" at bounding box center [487, 482] width 33 height 30
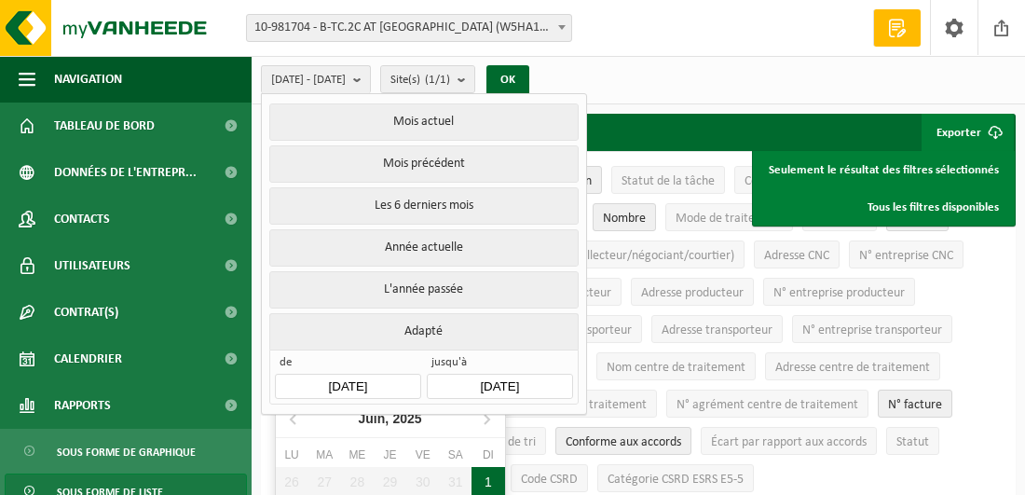
type input "[DATE]"
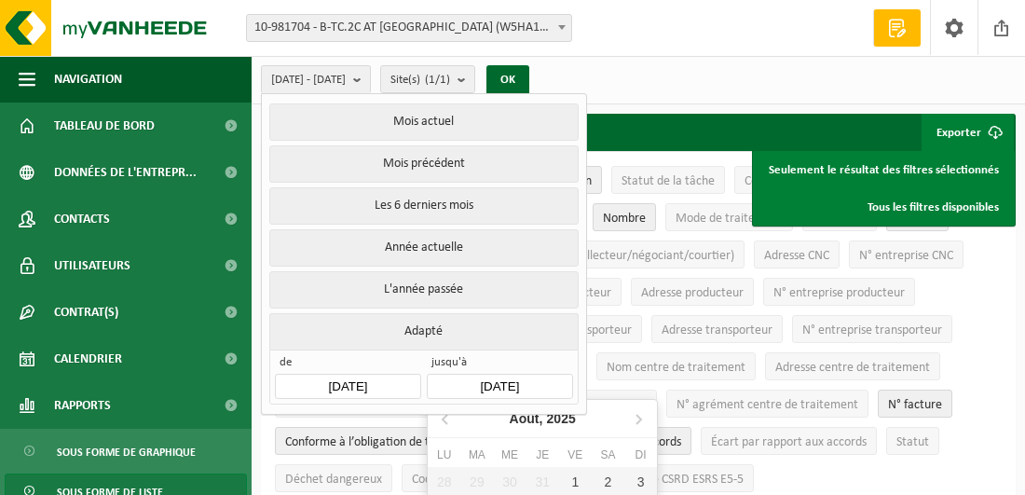
click at [530, 374] on input "[DATE]" at bounding box center [499, 386] width 145 height 25
click at [443, 417] on icon at bounding box center [445, 419] width 5 height 9
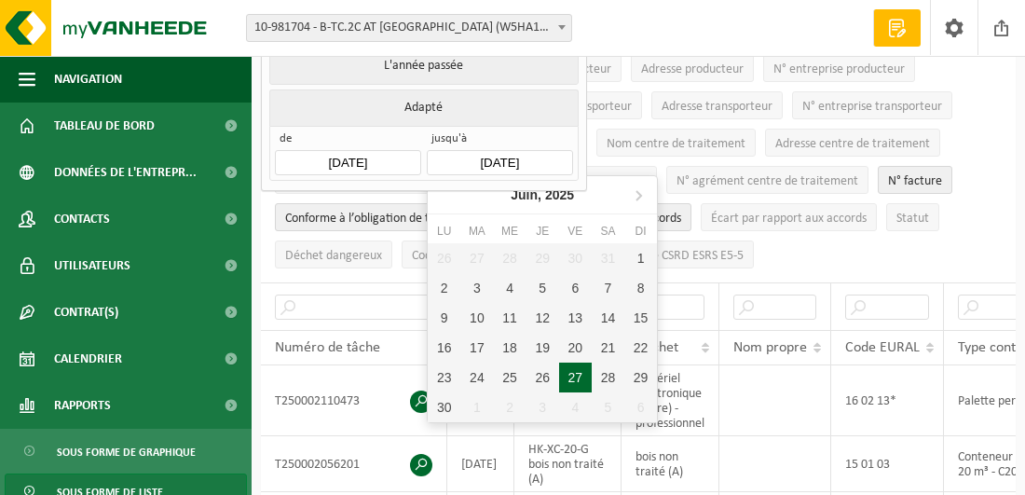
scroll to position [279, 0]
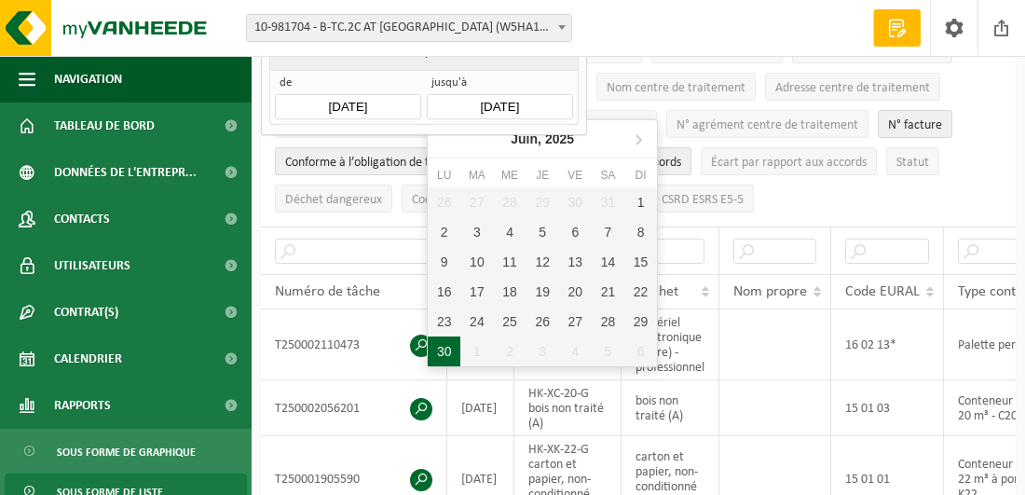
click at [445, 349] on div "30" at bounding box center [444, 351] width 33 height 30
type input "[DATE]"
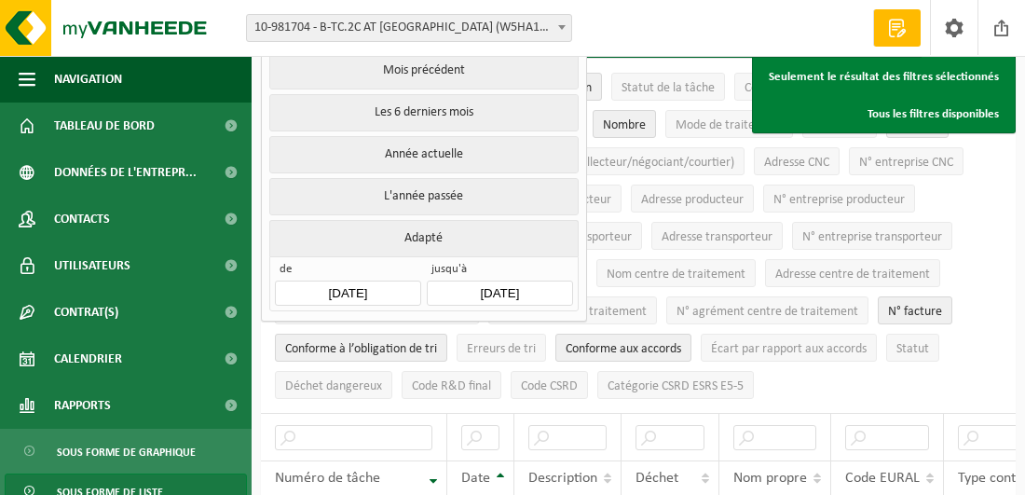
scroll to position [0, 0]
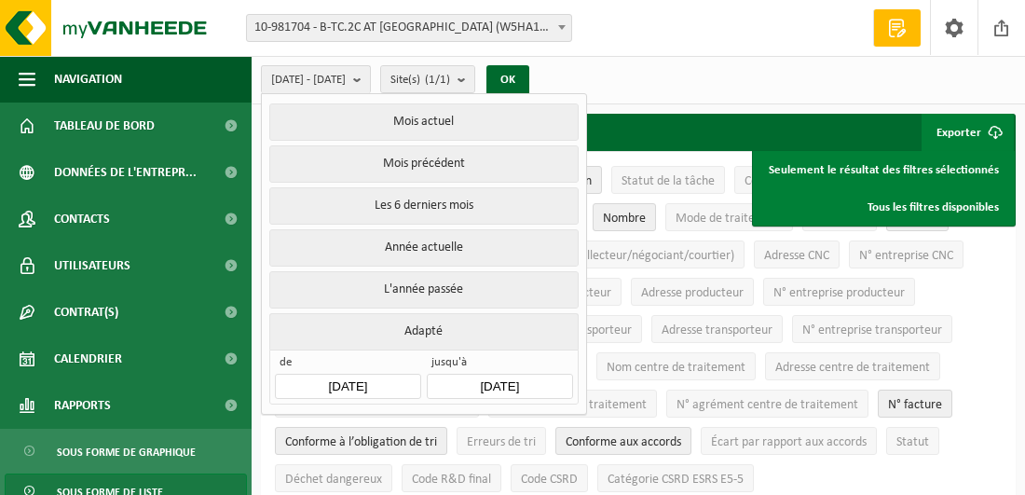
click at [966, 127] on button "Exporter" at bounding box center [967, 132] width 92 height 37
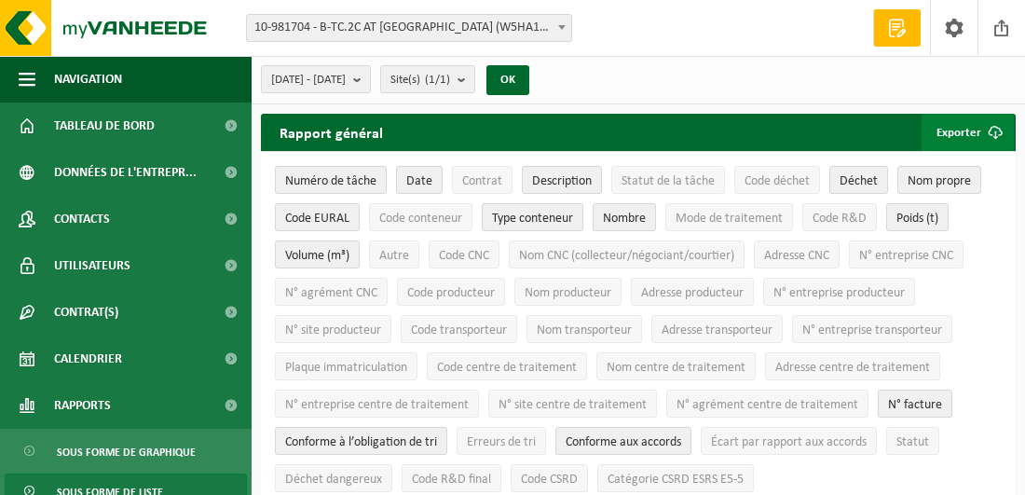
click at [966, 127] on button "Exporter" at bounding box center [967, 132] width 92 height 37
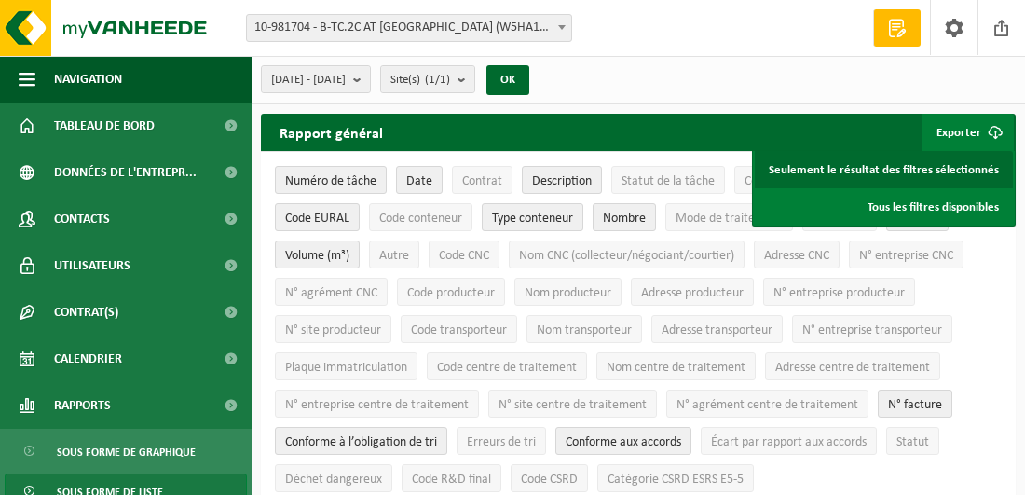
click at [962, 168] on link "Seulement le résultat des filtres sélectionnés" at bounding box center [884, 169] width 258 height 37
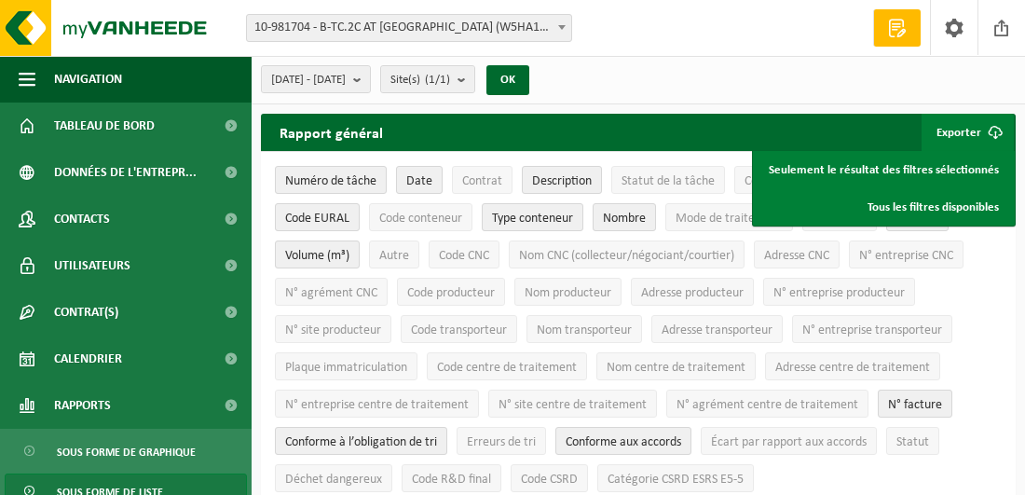
click at [938, 61] on div "2025-06-01 - 2025-06-30 Mois actuel Mois précédent Les 6 derniers mois Année ac…" at bounding box center [638, 80] width 773 height 48
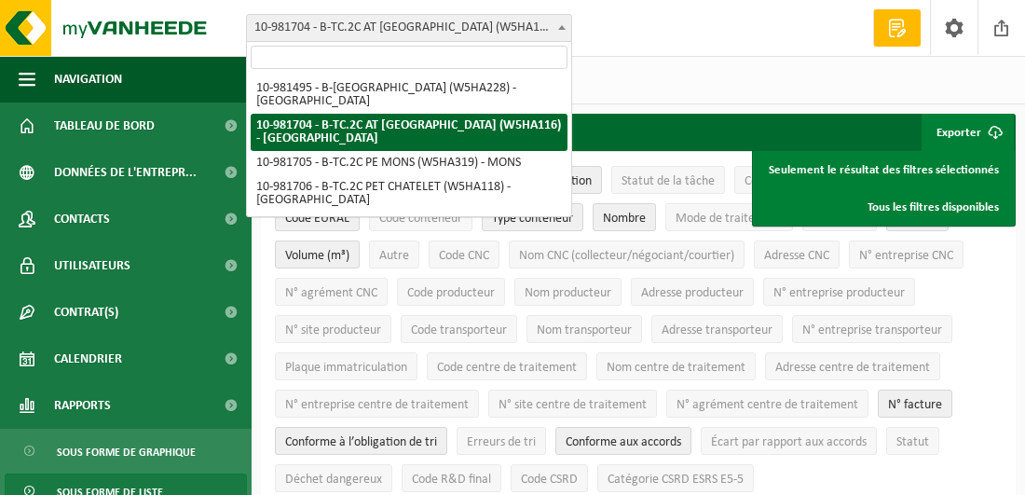
click at [561, 28] on b at bounding box center [561, 27] width 7 height 5
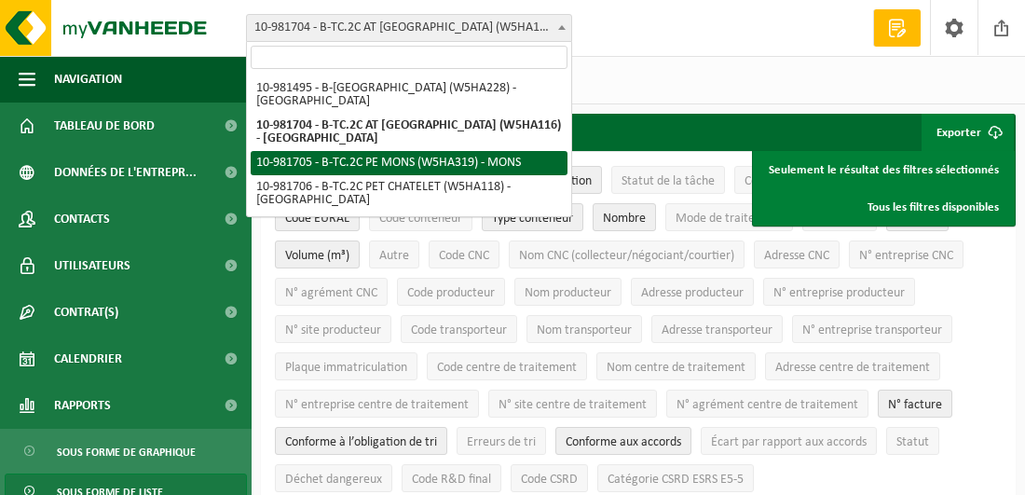
select select "162141"
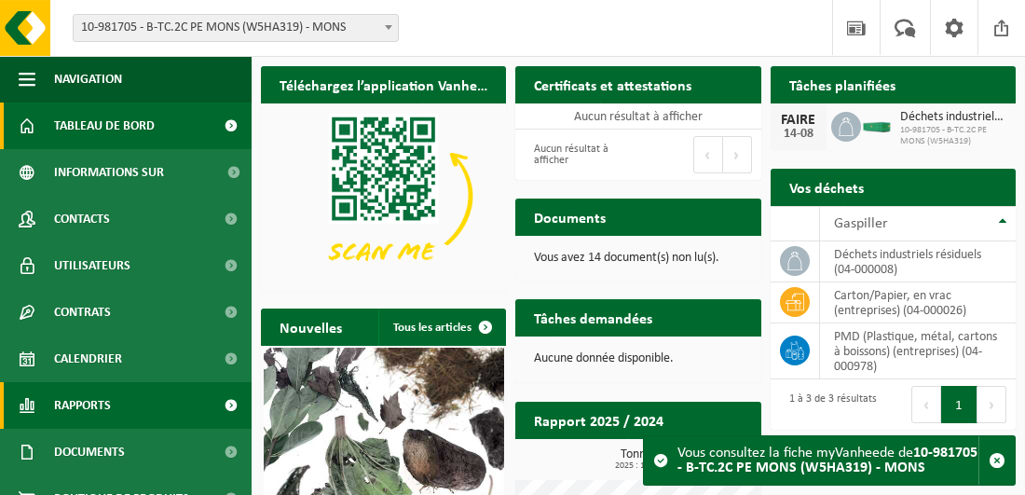
click at [213, 403] on span at bounding box center [231, 405] width 42 height 47
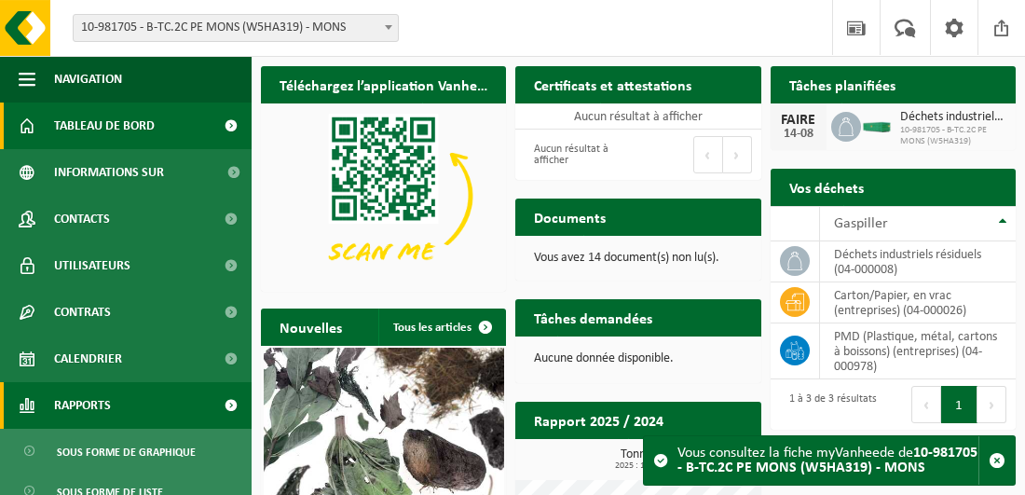
scroll to position [157, 0]
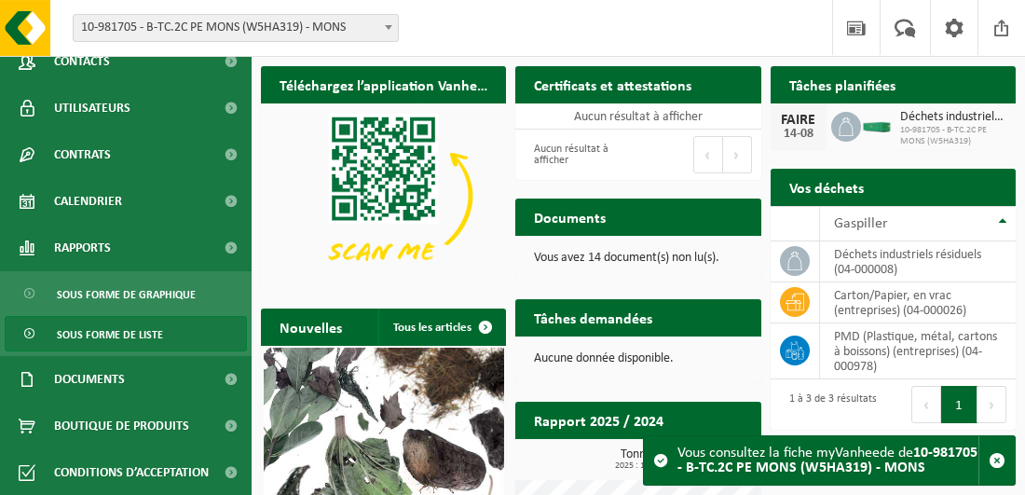
click at [144, 331] on span "Sous forme de liste" at bounding box center [110, 334] width 106 height 35
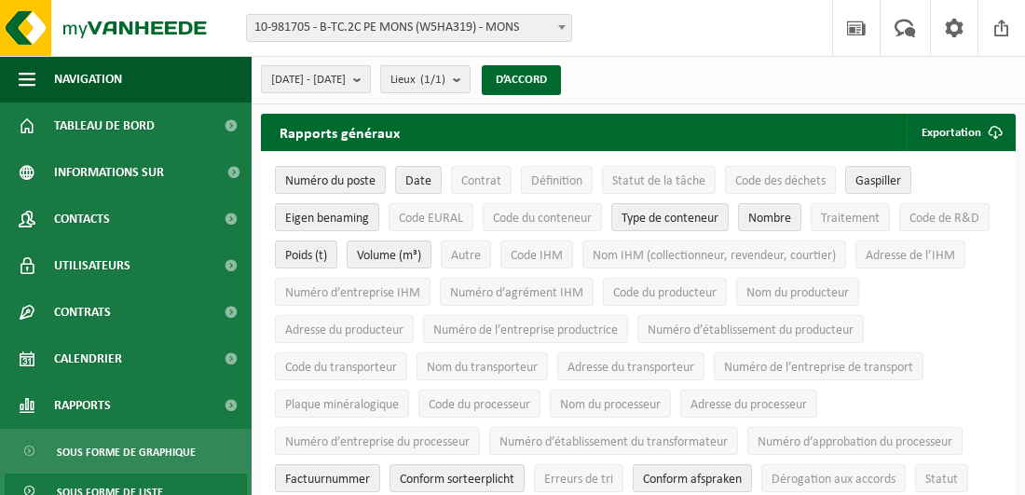
click at [370, 80] on b "submit" at bounding box center [361, 79] width 17 height 26
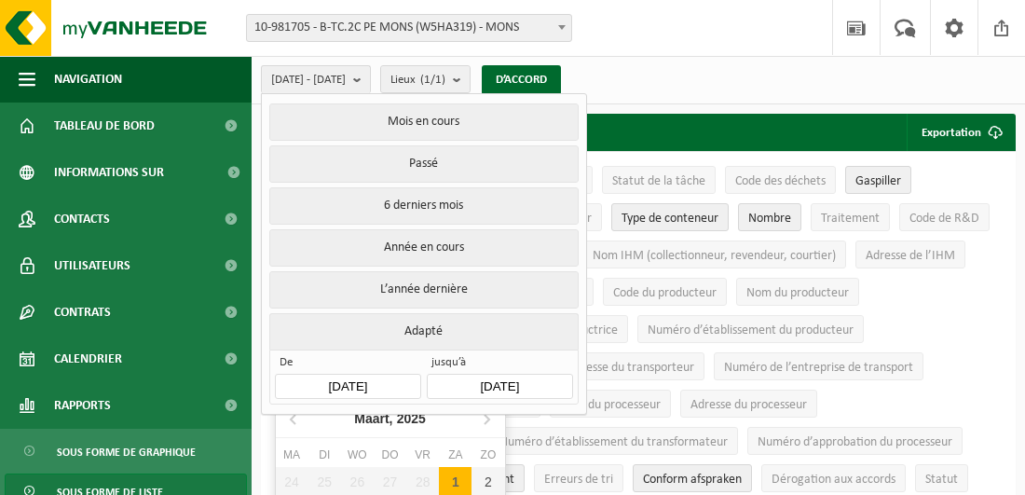
click at [395, 375] on input "[DATE]" at bounding box center [347, 386] width 145 height 25
click at [514, 417] on icon at bounding box center [529, 418] width 30 height 30
click at [527, 417] on icon at bounding box center [529, 419] width 5 height 9
click at [527, 415] on icon at bounding box center [529, 419] width 5 height 9
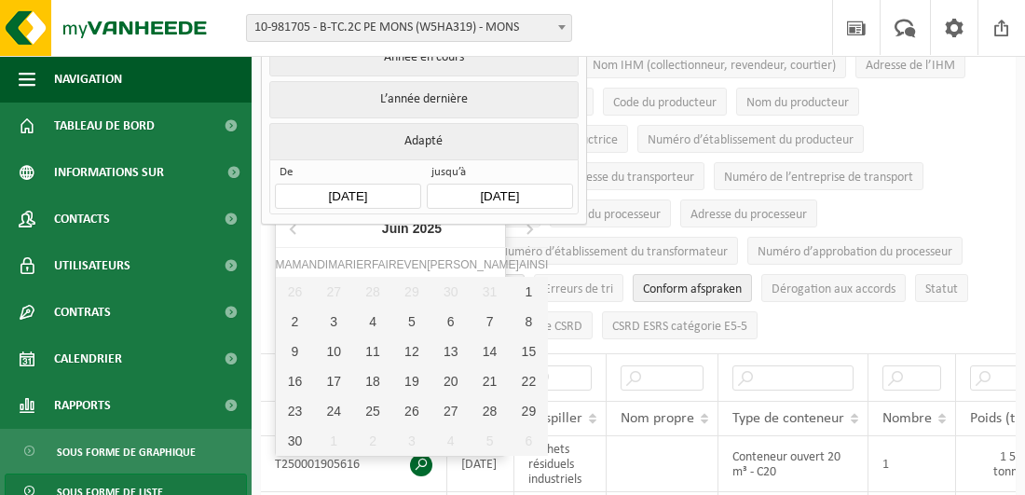
scroll to position [279, 0]
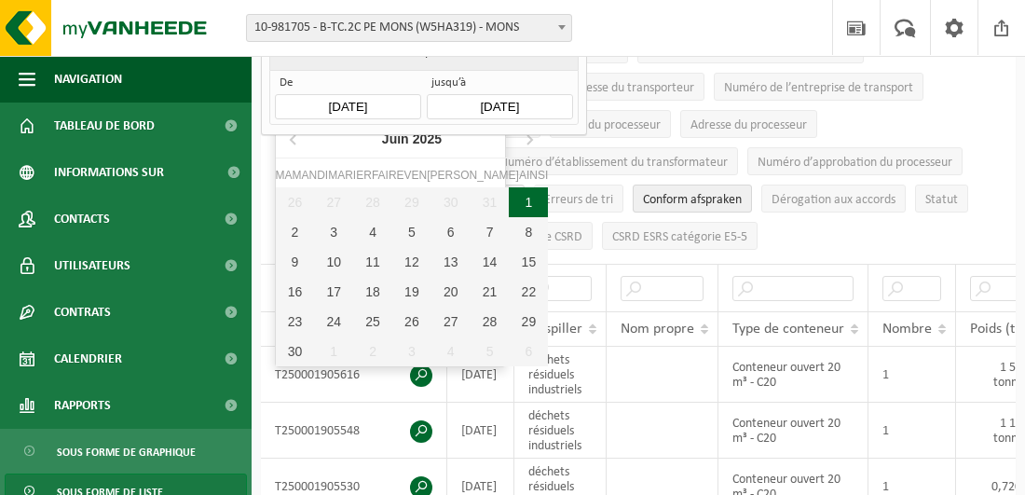
click at [509, 199] on div "1" at bounding box center [528, 202] width 39 height 30
type input "[DATE]"
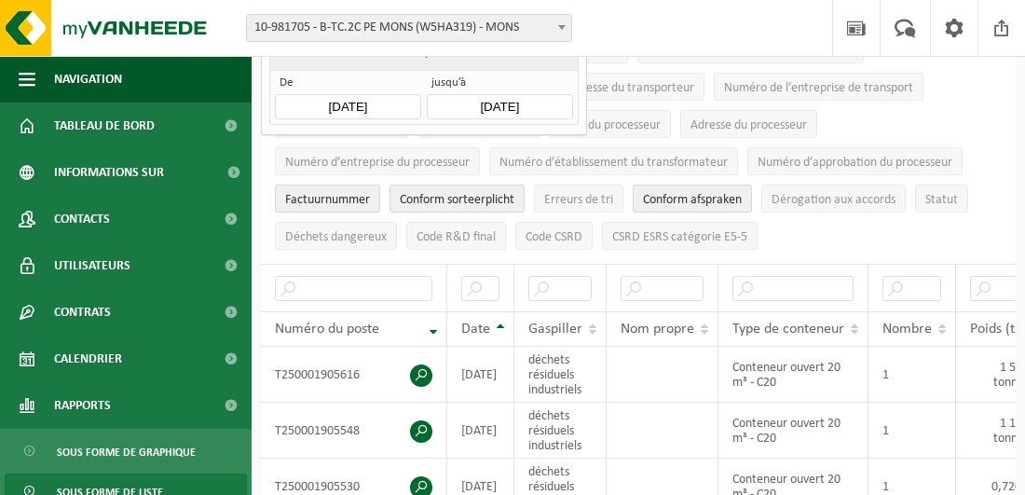
click at [489, 102] on input "[DATE]" at bounding box center [499, 106] width 145 height 25
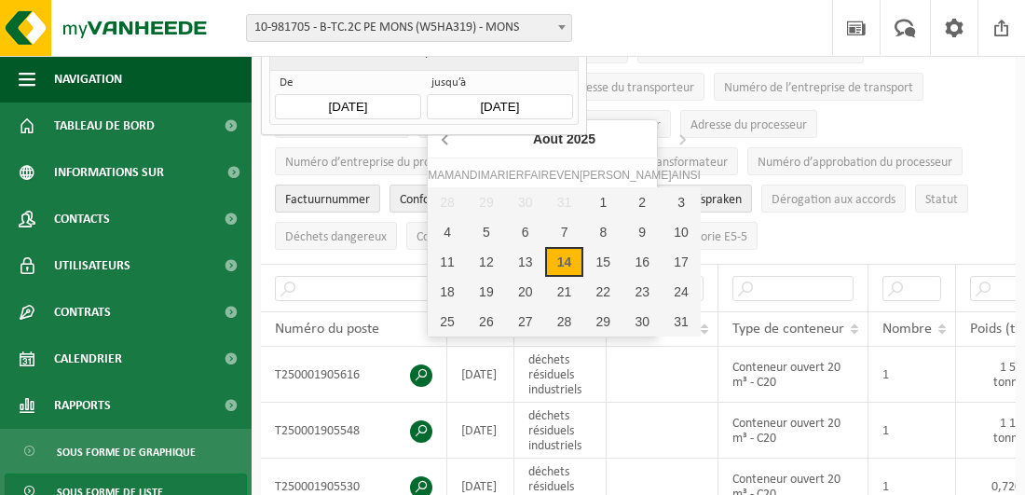
click at [441, 141] on icon at bounding box center [446, 139] width 30 height 30
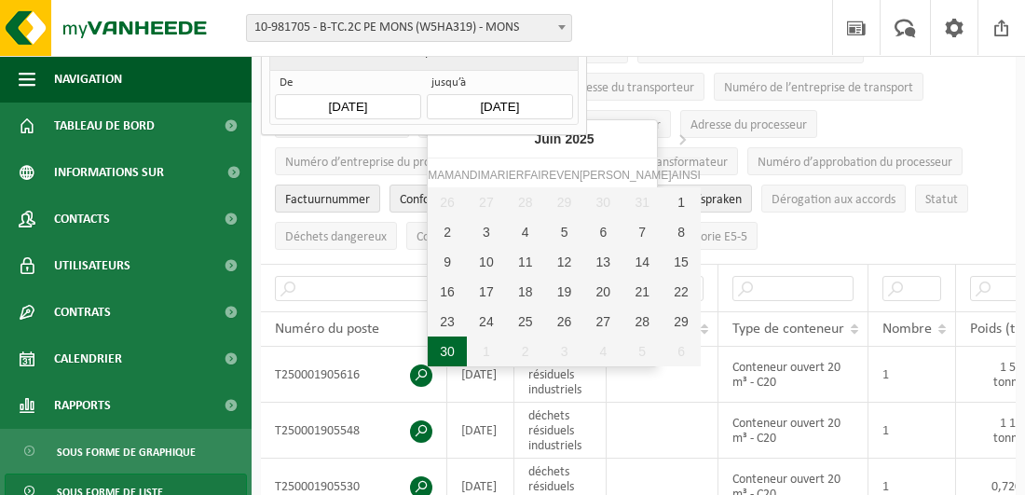
click at [448, 347] on div "30" at bounding box center [447, 351] width 39 height 30
type input "[DATE]"
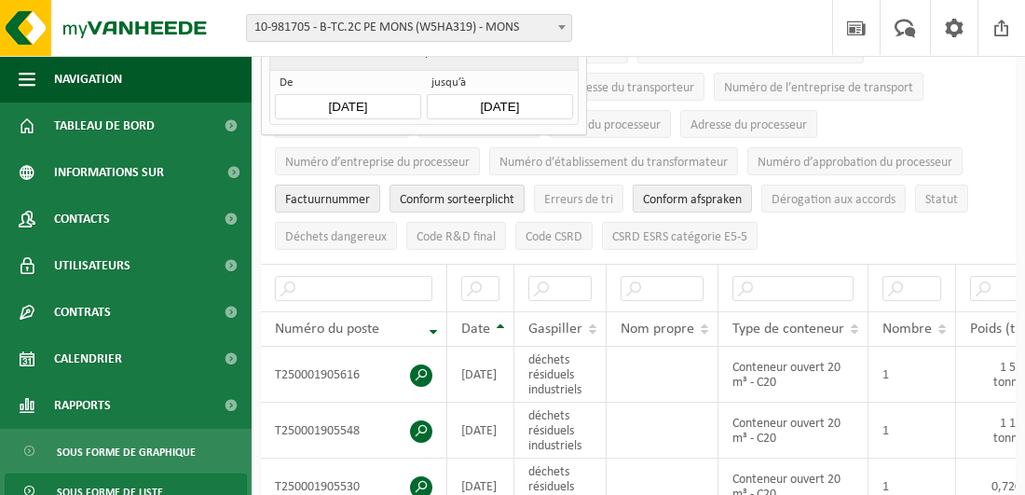
click at [627, 32] on div "Vestiging: 10-981495 - B-ST GARE MARCHIENNE AU PONT (W5HA228) - MARCHIENNE-AU-P…" at bounding box center [512, 28] width 1025 height 57
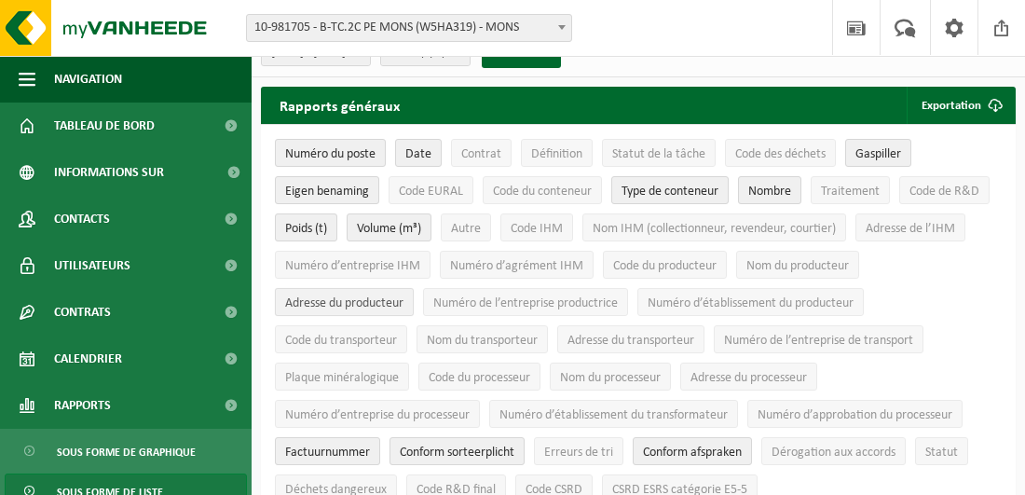
scroll to position [0, 0]
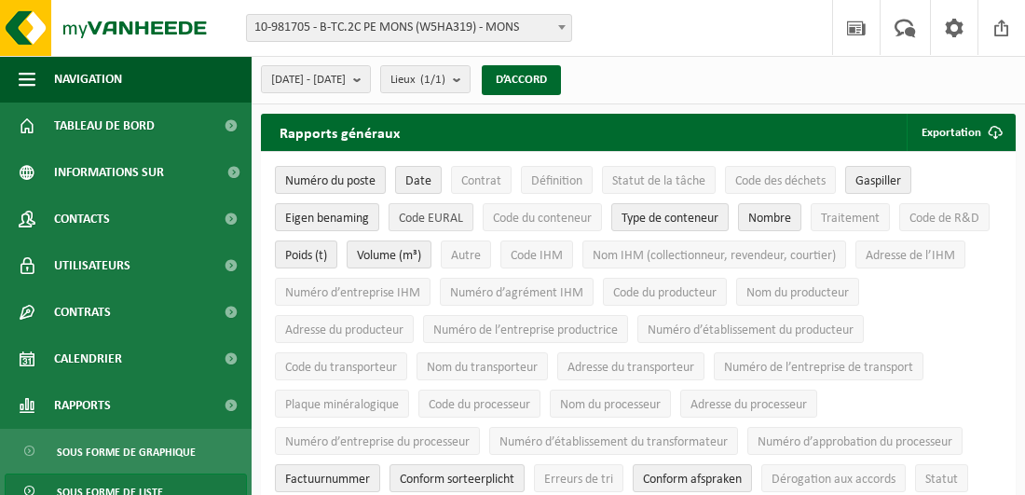
click at [425, 218] on span "Code EURAL" at bounding box center [431, 218] width 64 height 14
click at [956, 128] on font "Exportation" at bounding box center [951, 133] width 60 height 12
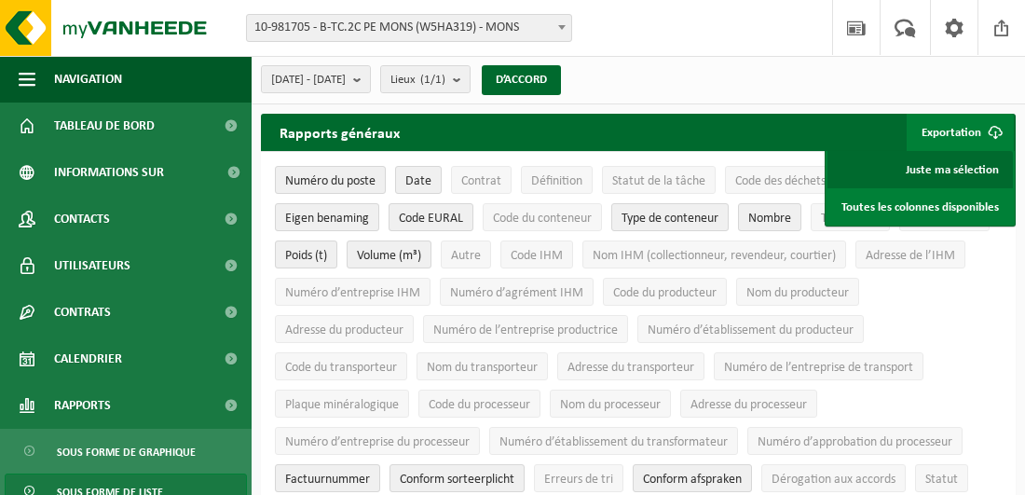
click at [948, 168] on link "Juste ma sélection" at bounding box center [919, 169] width 185 height 37
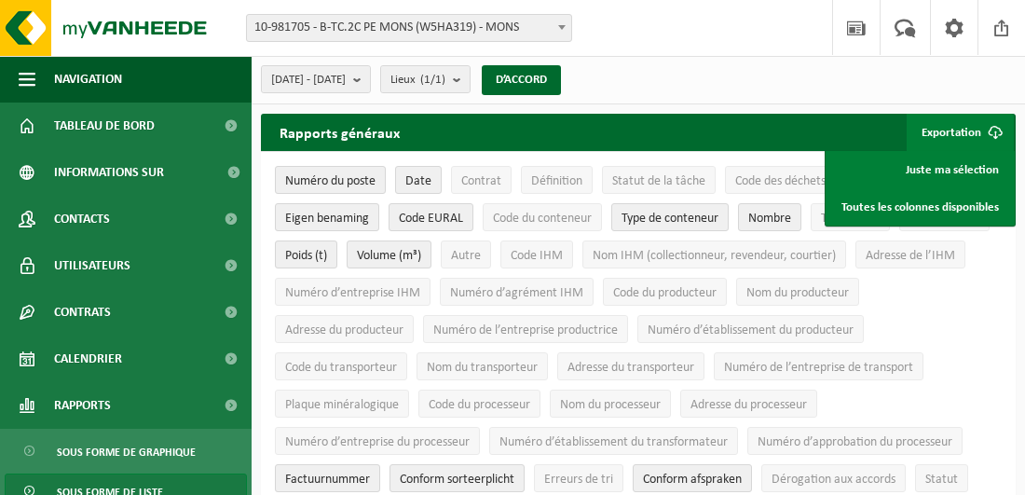
click at [475, 51] on div "Vestiging: 10-981495 - B-ST GARE MARCHIENNE AU PONT (W5HA228) - MARCHIENNE-AU-P…" at bounding box center [512, 28] width 1025 height 57
click at [794, 175] on span "Code des déchets" at bounding box center [780, 181] width 90 height 14
click at [988, 318] on ul "Numéro du poste Date Contrat Définition Statut de la tâche Code des déchets Gas…" at bounding box center [638, 347] width 755 height 391
click at [816, 214] on button "Traitement" at bounding box center [850, 217] width 79 height 28
click at [944, 127] on font "Exportation" at bounding box center [951, 133] width 60 height 12
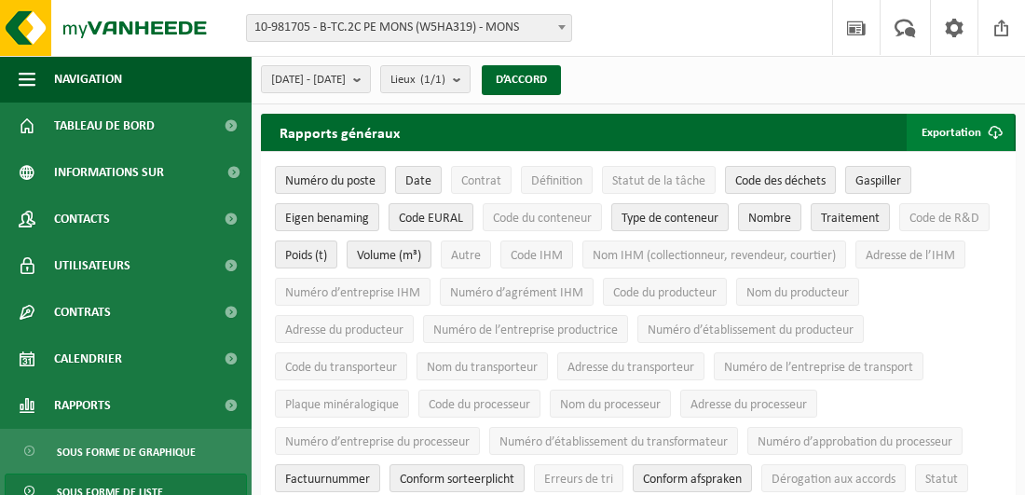
click at [941, 132] on font "Exportation" at bounding box center [951, 133] width 60 height 12
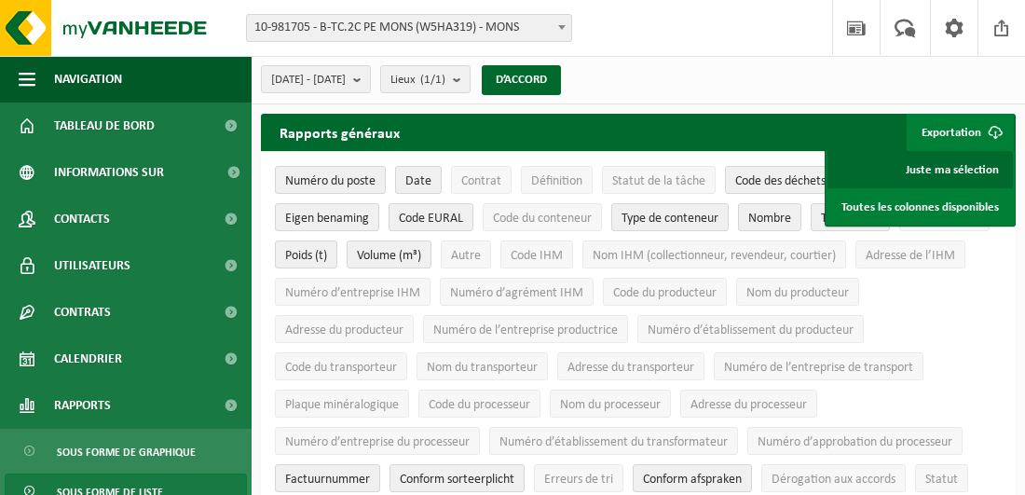
click at [942, 166] on link "Juste ma sélection" at bounding box center [919, 169] width 185 height 37
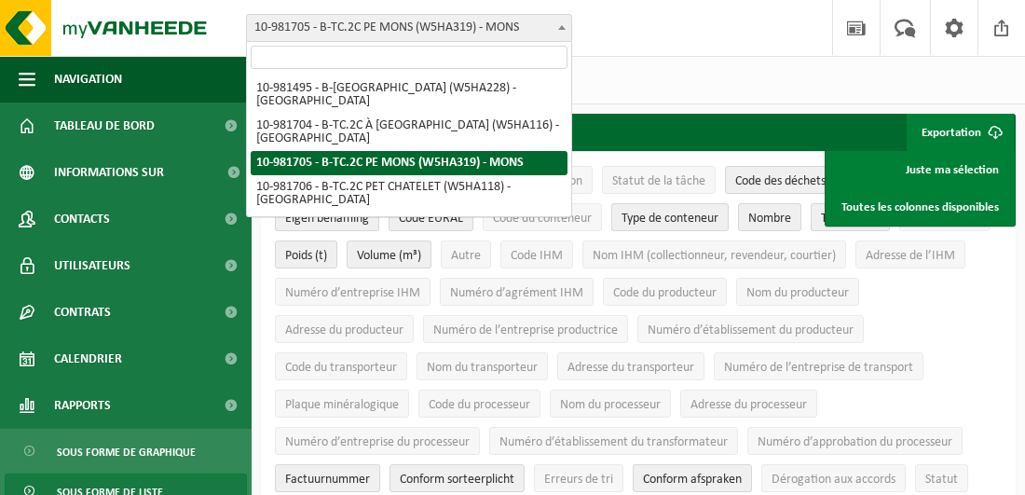
click at [562, 26] on b at bounding box center [561, 27] width 7 height 5
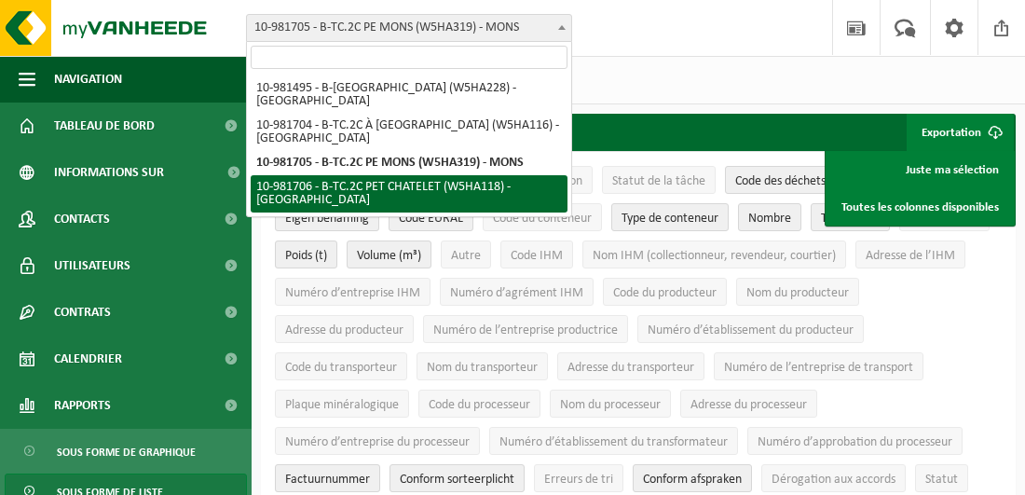
select select "162142"
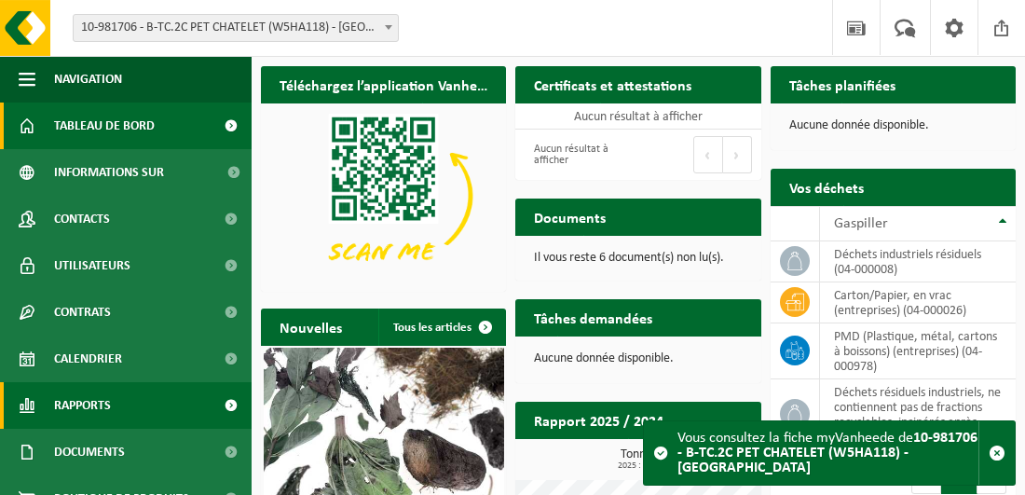
click at [122, 401] on link "Rapports" at bounding box center [126, 405] width 252 height 47
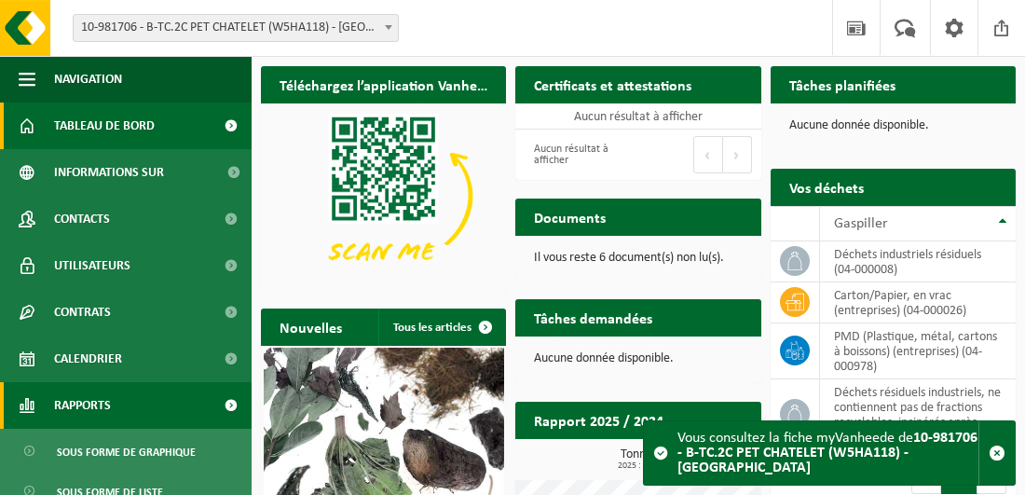
click at [118, 401] on link "Rapports" at bounding box center [126, 405] width 252 height 47
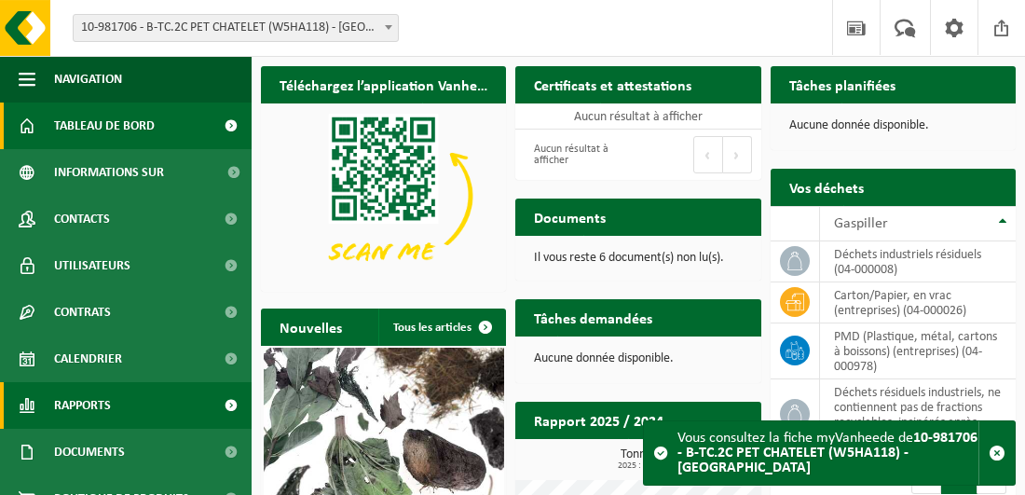
click at [118, 401] on link "Rapports" at bounding box center [126, 405] width 252 height 47
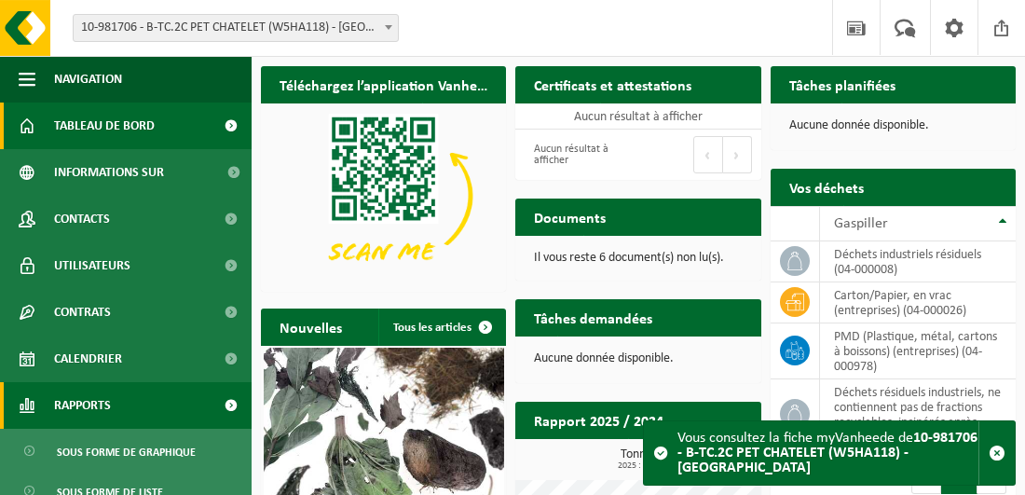
click at [213, 404] on span at bounding box center [231, 405] width 42 height 47
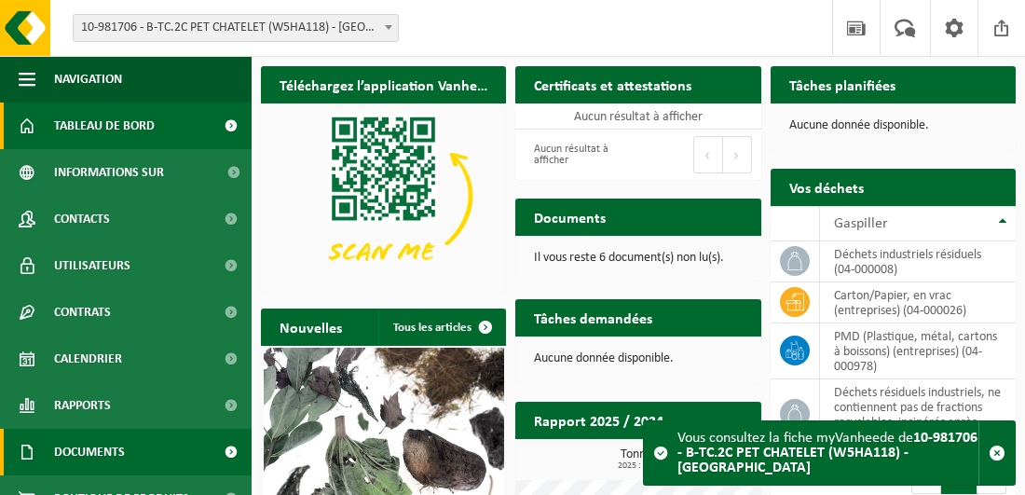
scroll to position [73, 0]
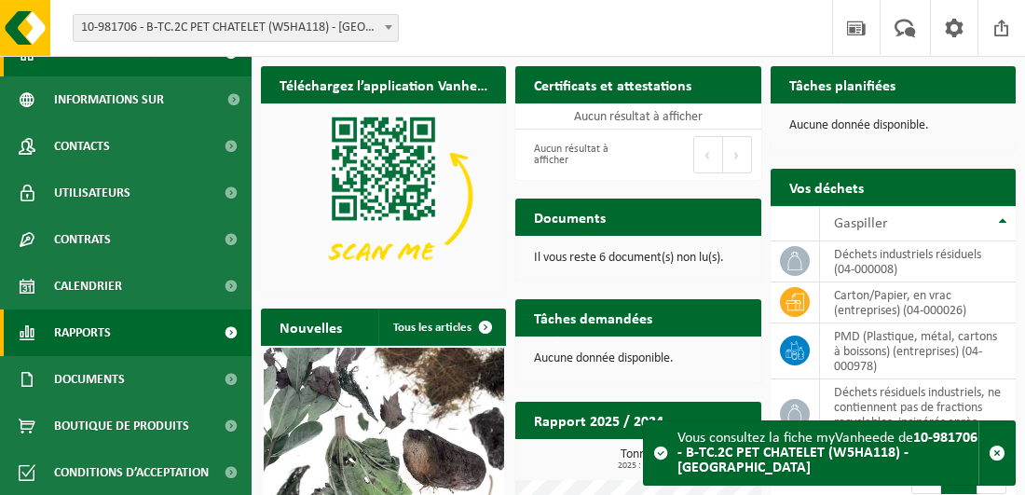
click at [212, 328] on span at bounding box center [231, 332] width 42 height 47
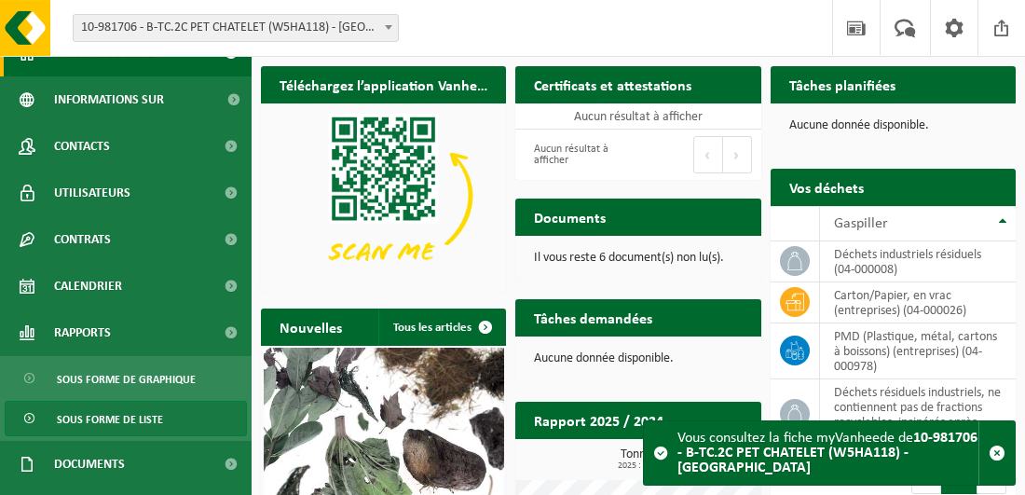
click at [151, 416] on span "Sous forme de liste" at bounding box center [110, 419] width 106 height 35
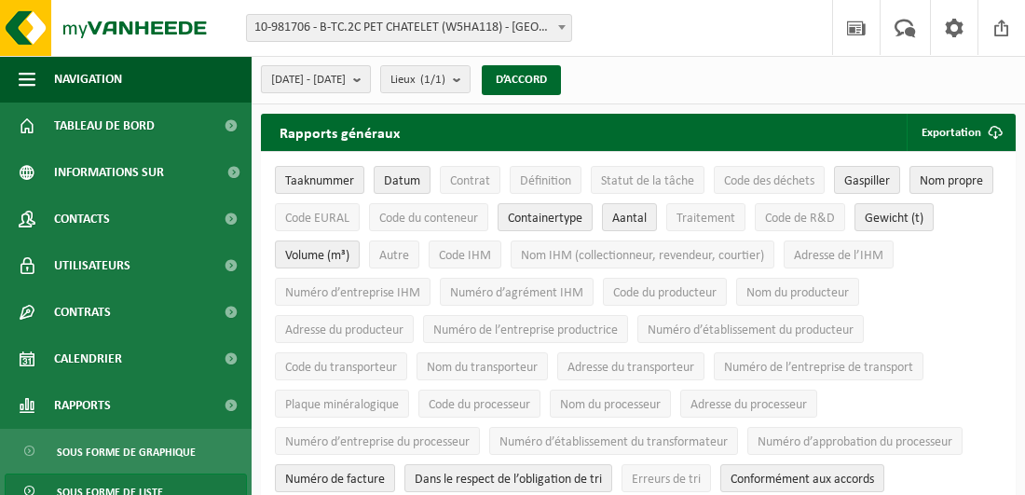
click at [370, 75] on b "submit" at bounding box center [361, 79] width 17 height 26
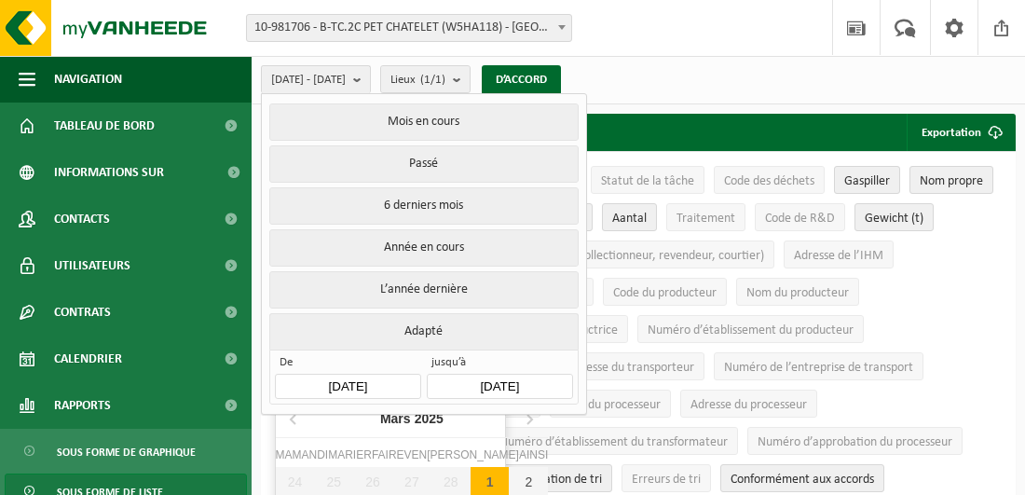
click at [386, 374] on input "[DATE]" at bounding box center [347, 386] width 145 height 25
click at [291, 417] on icon at bounding box center [293, 419] width 5 height 9
click at [514, 418] on icon at bounding box center [529, 418] width 30 height 30
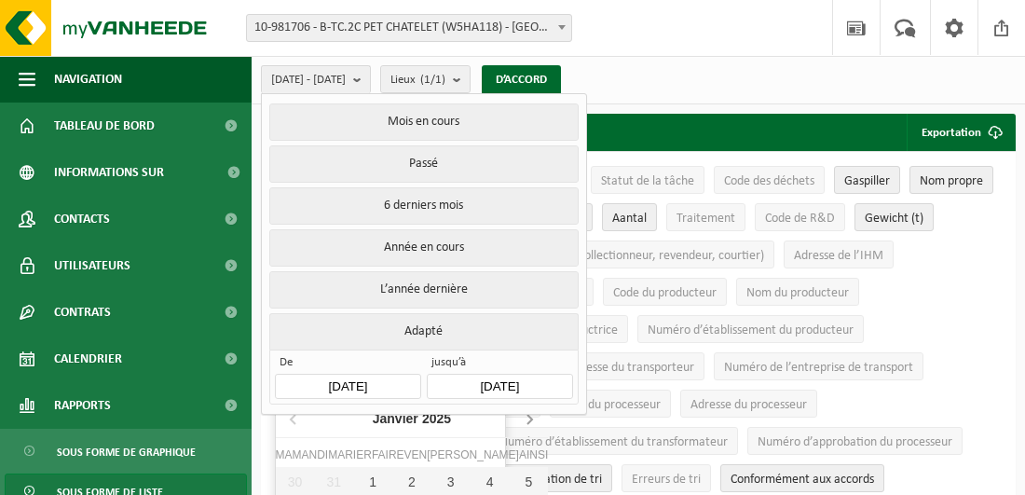
click at [514, 418] on icon at bounding box center [529, 418] width 30 height 30
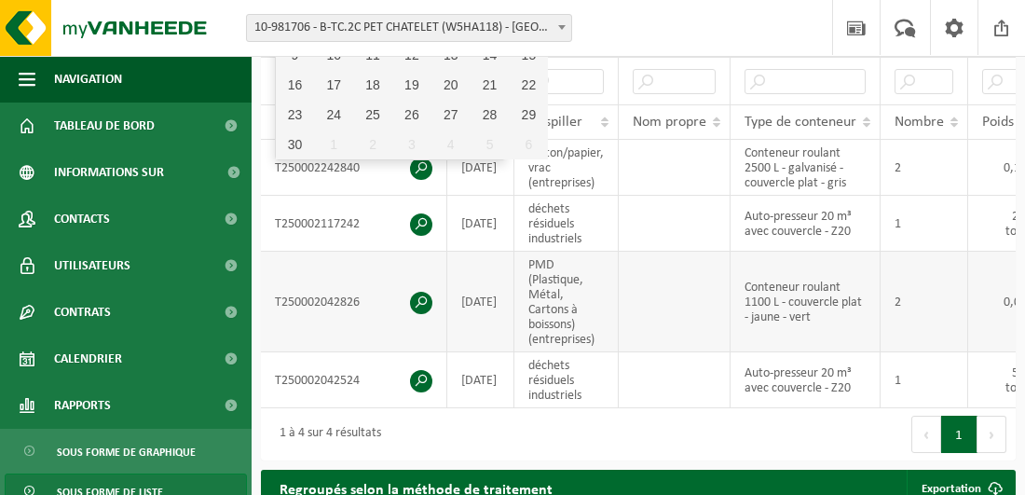
scroll to position [373, 0]
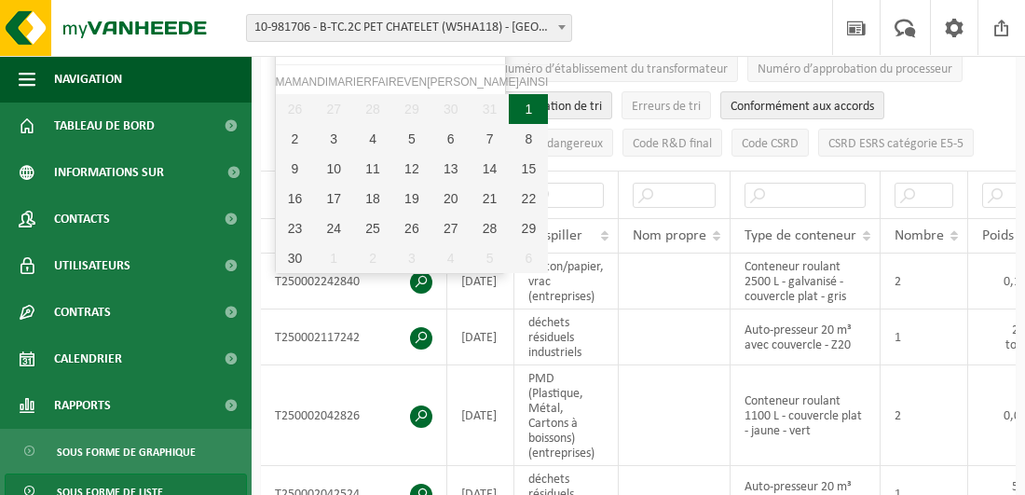
click at [509, 112] on div "1" at bounding box center [528, 109] width 39 height 30
type input "[DATE]"
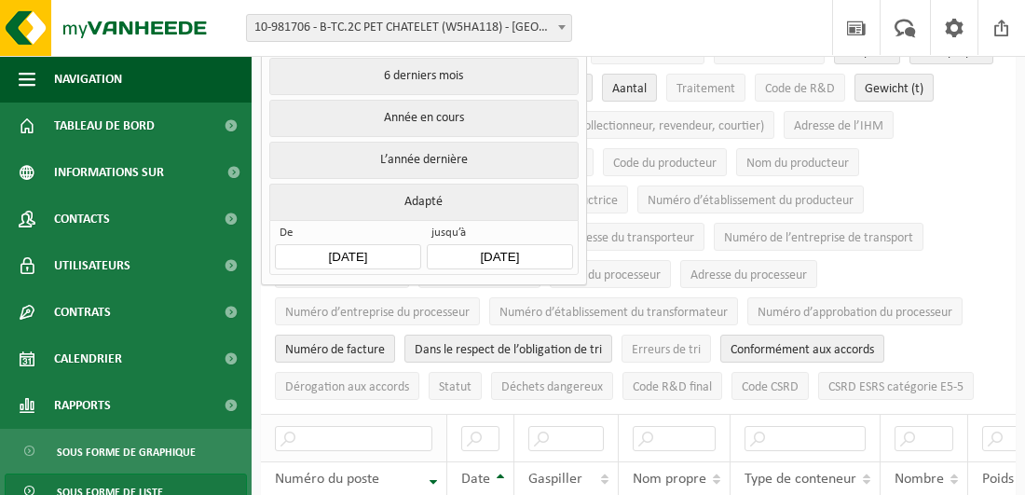
scroll to position [83, 0]
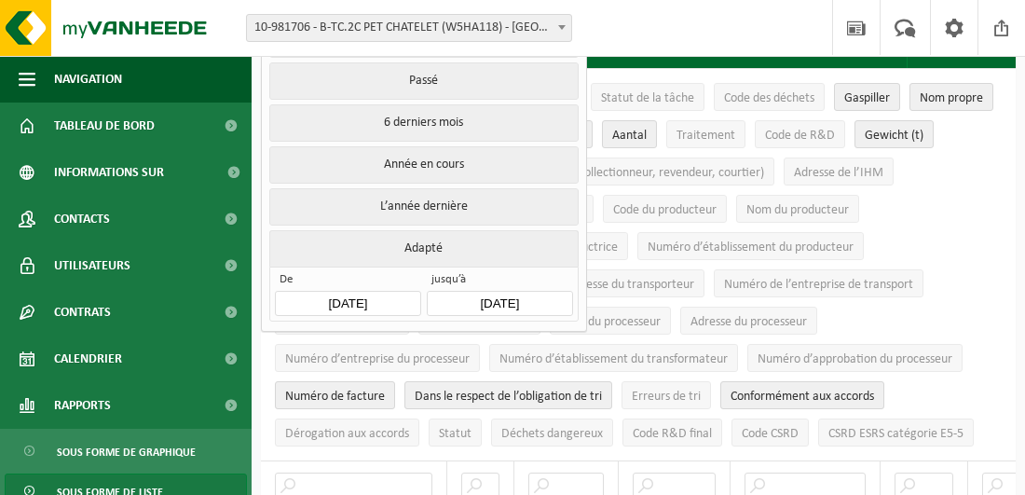
click at [490, 298] on input "[DATE]" at bounding box center [499, 303] width 145 height 25
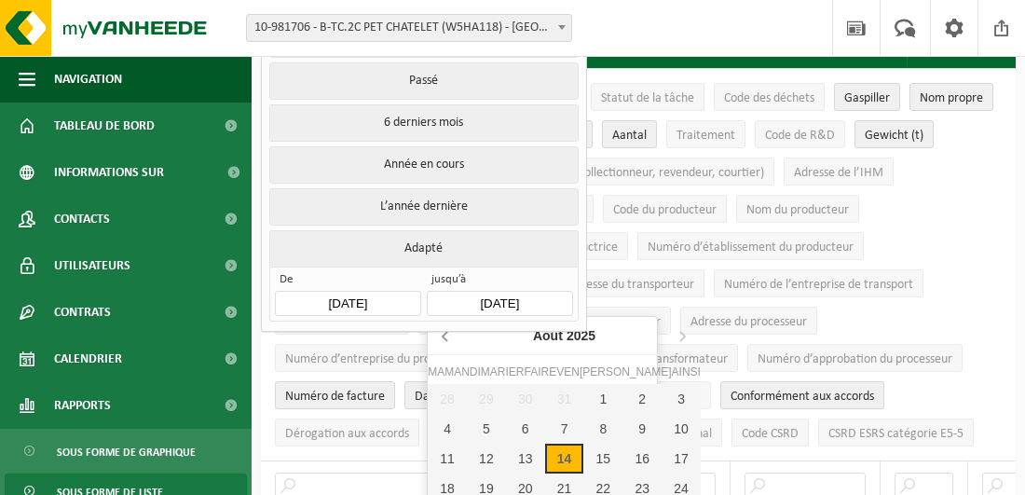
click at [445, 328] on icon at bounding box center [446, 335] width 30 height 30
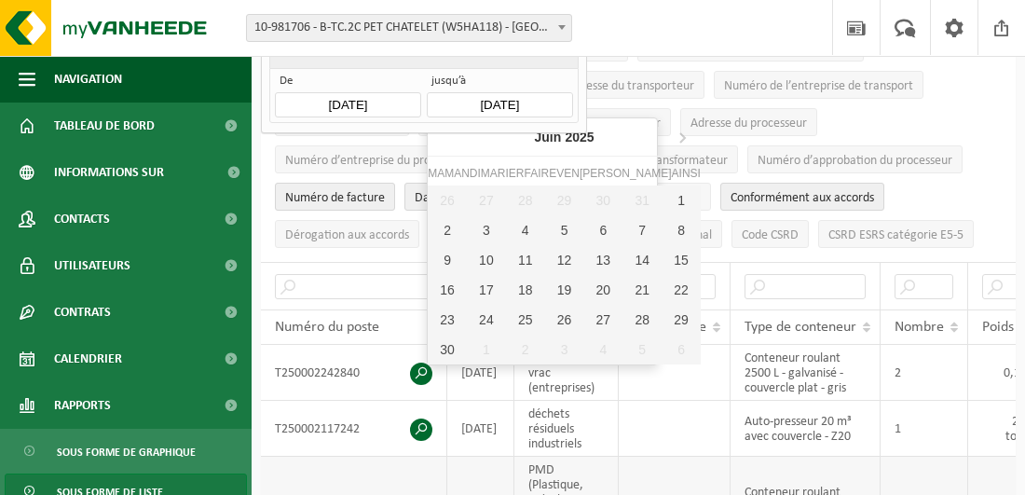
scroll to position [362, 0]
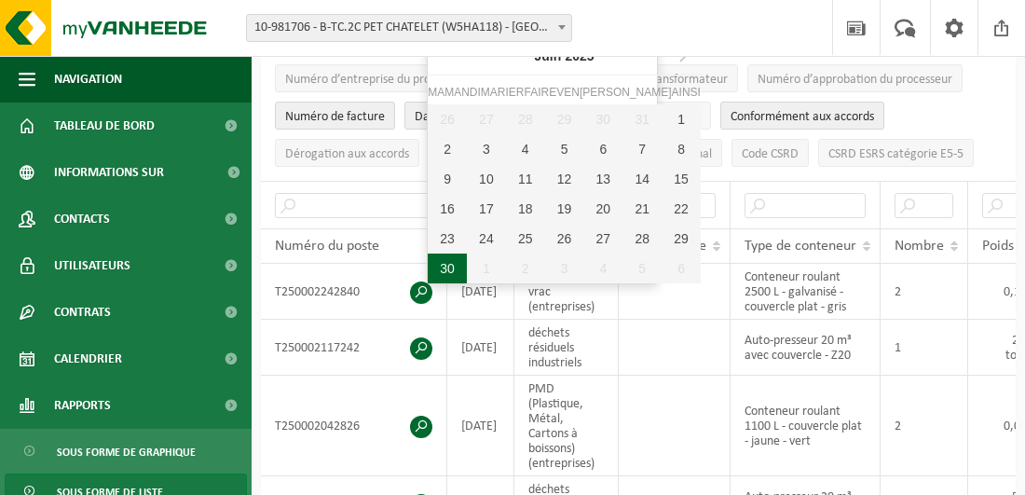
click at [443, 267] on div "30" at bounding box center [447, 268] width 39 height 30
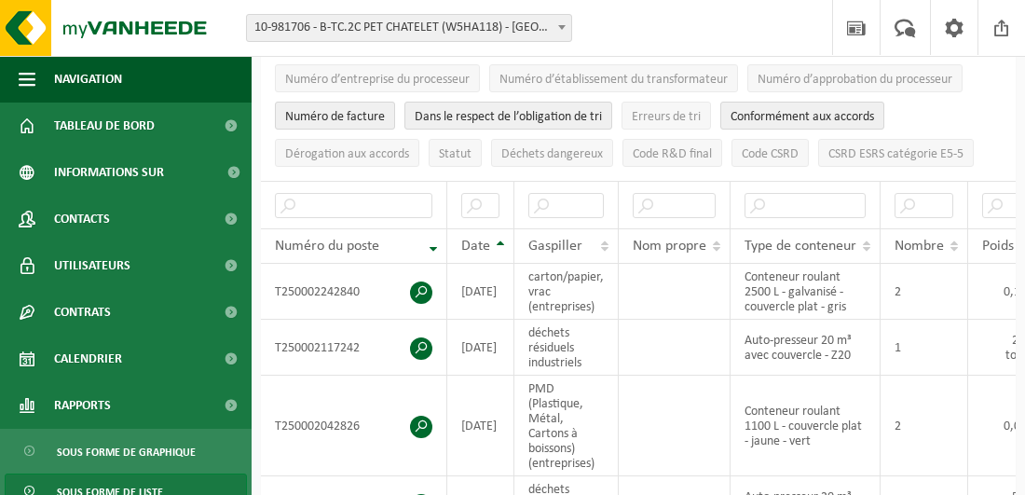
type input "[DATE]"
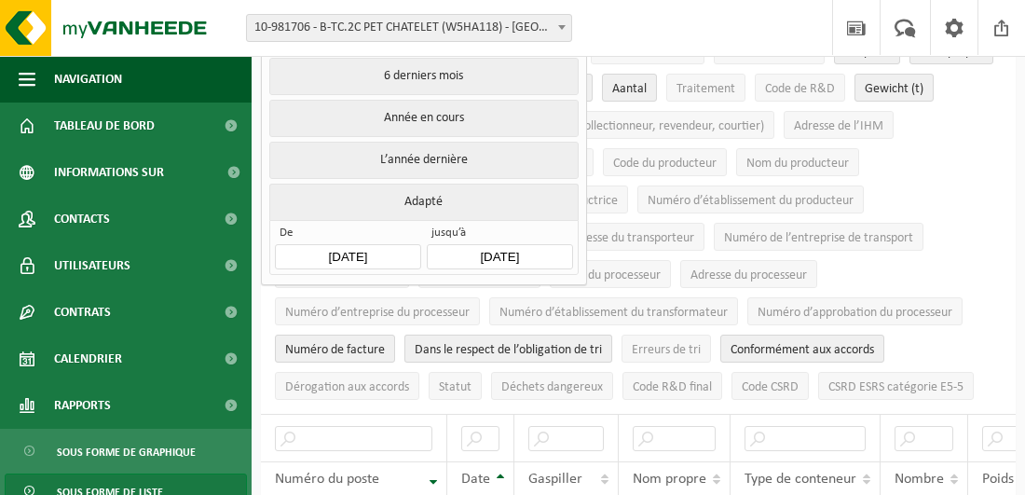
scroll to position [0, 0]
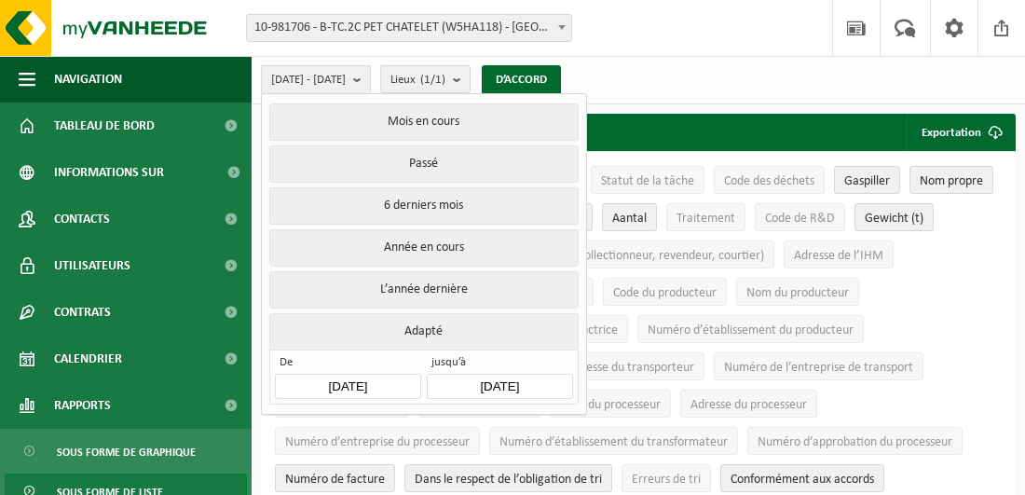
click at [701, 52] on div "Vestiging: 10-981495 - B-[GEOGRAPHIC_DATA] (W5HA228) - MARCHIENNE-AU-PONT 10-98…" at bounding box center [512, 28] width 1025 height 57
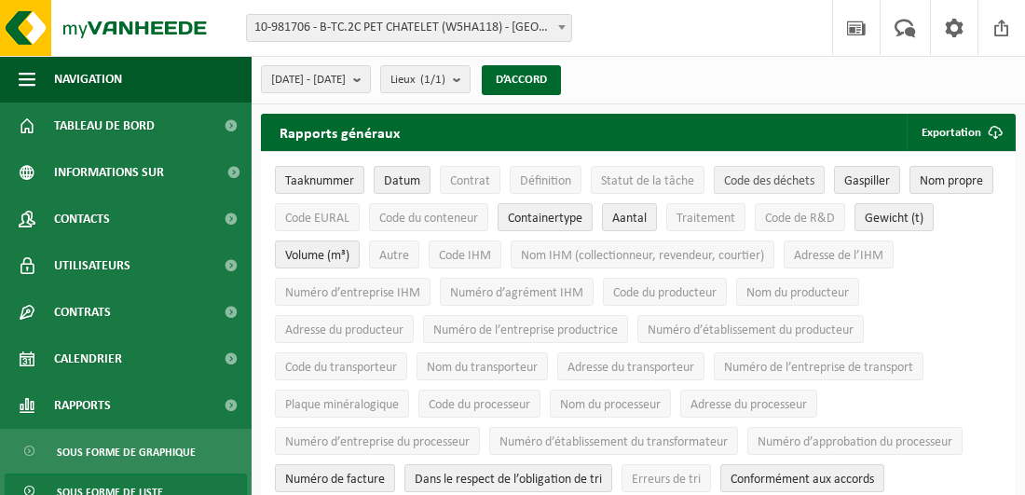
click at [753, 176] on span "Code des déchets" at bounding box center [769, 181] width 90 height 14
click at [345, 215] on span "Code EURAL" at bounding box center [317, 218] width 64 height 14
click at [548, 183] on span "Définition" at bounding box center [545, 181] width 51 height 14
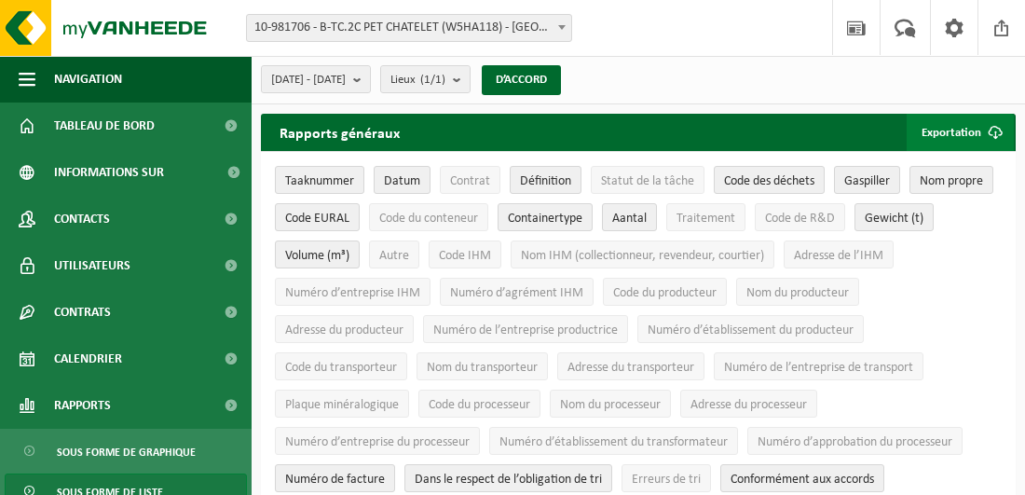
click at [963, 135] on font "Exportation" at bounding box center [951, 133] width 60 height 12
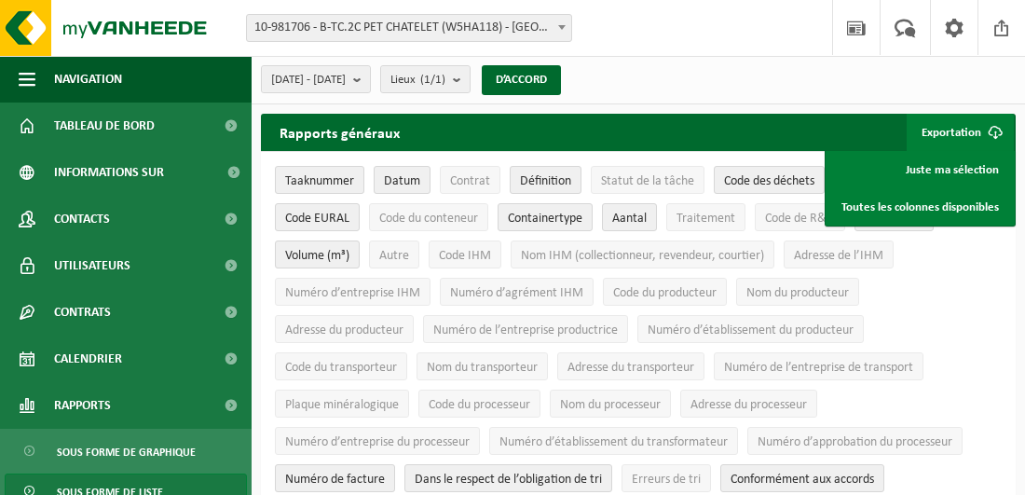
click at [954, 129] on font "Exportation" at bounding box center [951, 133] width 60 height 12
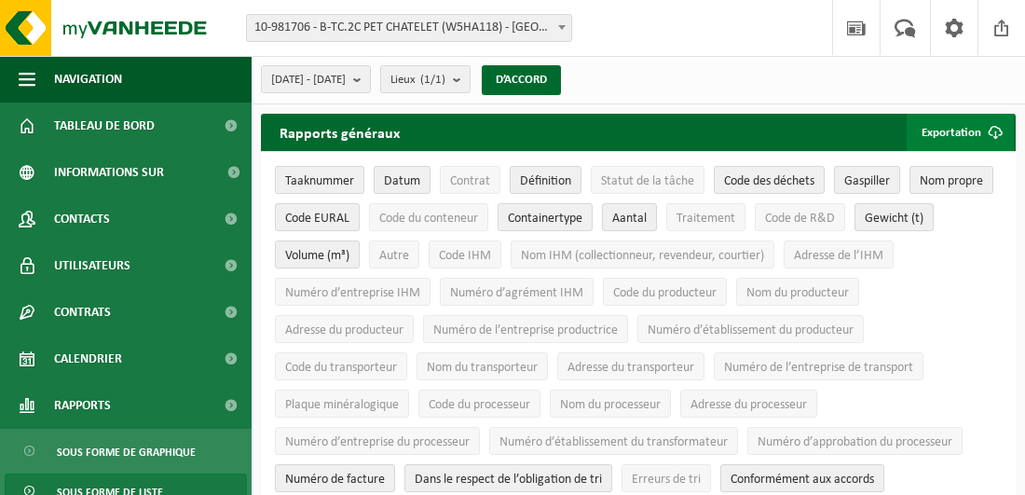
click at [954, 129] on font "Exportation" at bounding box center [951, 133] width 60 height 12
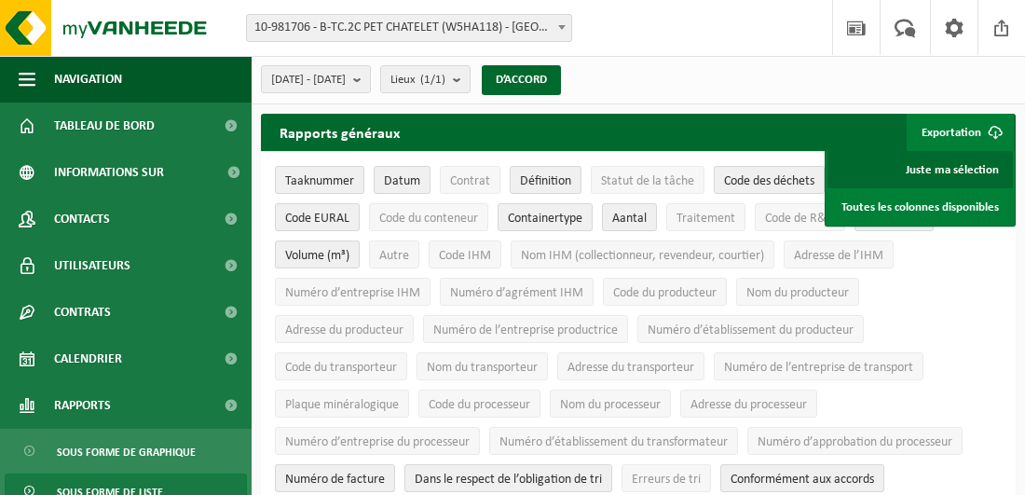
click at [955, 170] on link "Juste ma sélection" at bounding box center [919, 169] width 185 height 37
